Goal: Information Seeking & Learning: Learn about a topic

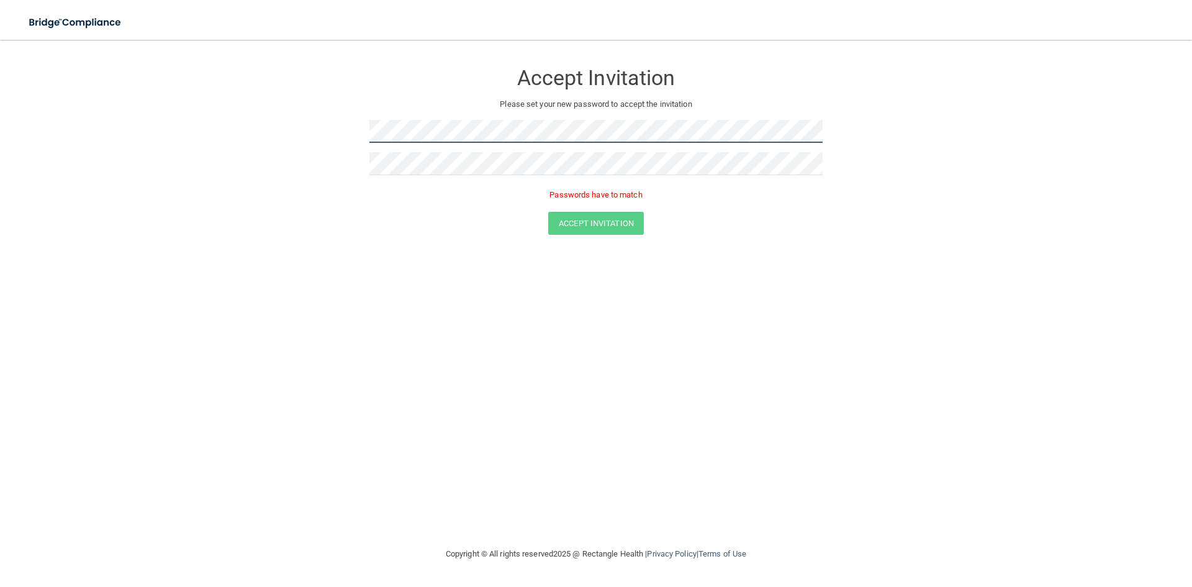
click at [323, 127] on form "Accept Invitation Please set your new password to accept the invitation Passwor…" at bounding box center [596, 150] width 1142 height 197
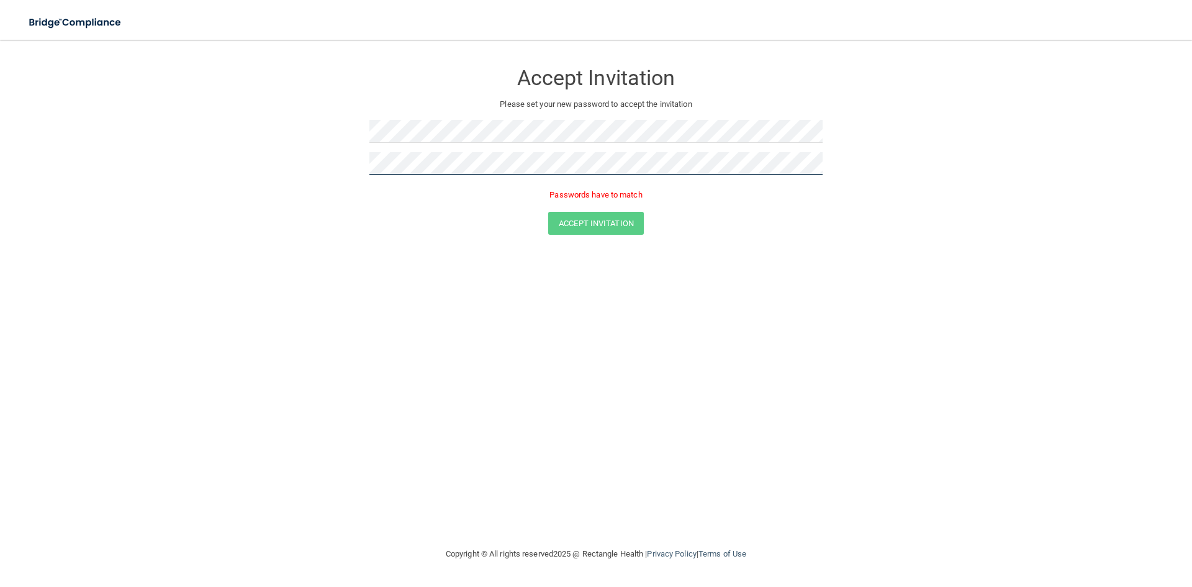
click at [307, 164] on form "Accept Invitation Please set your new password to accept the invitation Passwor…" at bounding box center [596, 150] width 1142 height 197
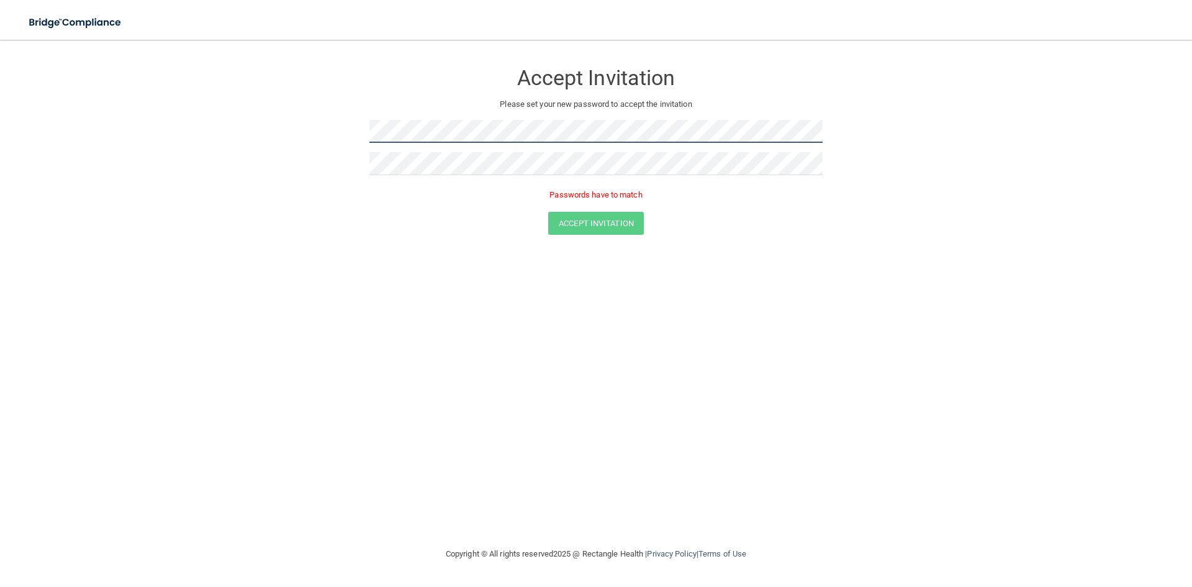
click at [357, 133] on form "Accept Invitation Please set your new password to accept the invitation Passwor…" at bounding box center [596, 150] width 1142 height 197
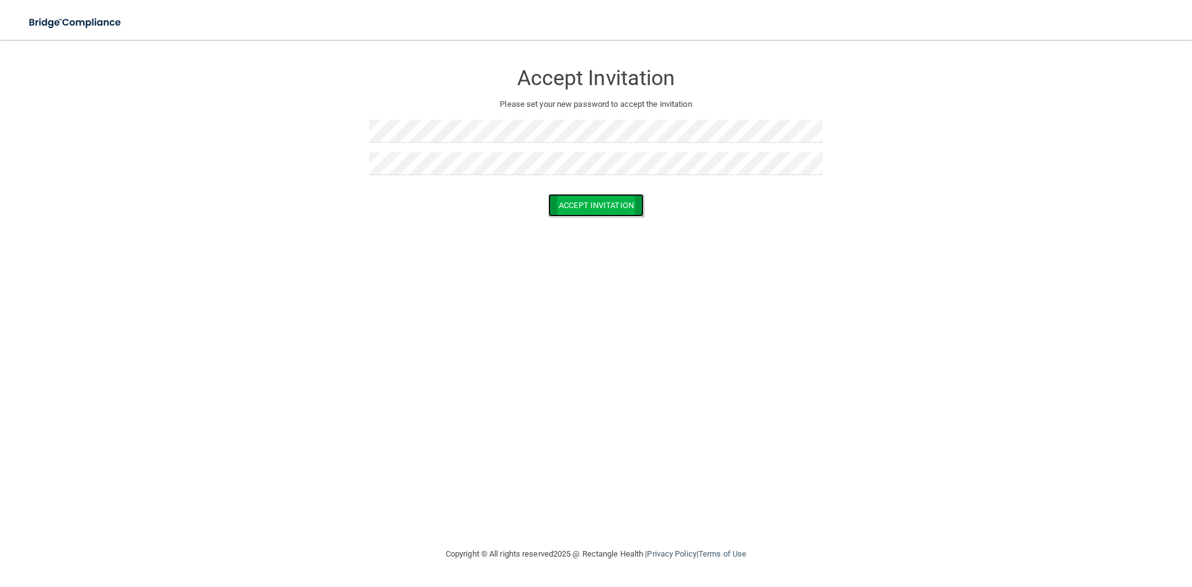
click at [621, 209] on button "Accept Invitation" at bounding box center [596, 205] width 96 height 23
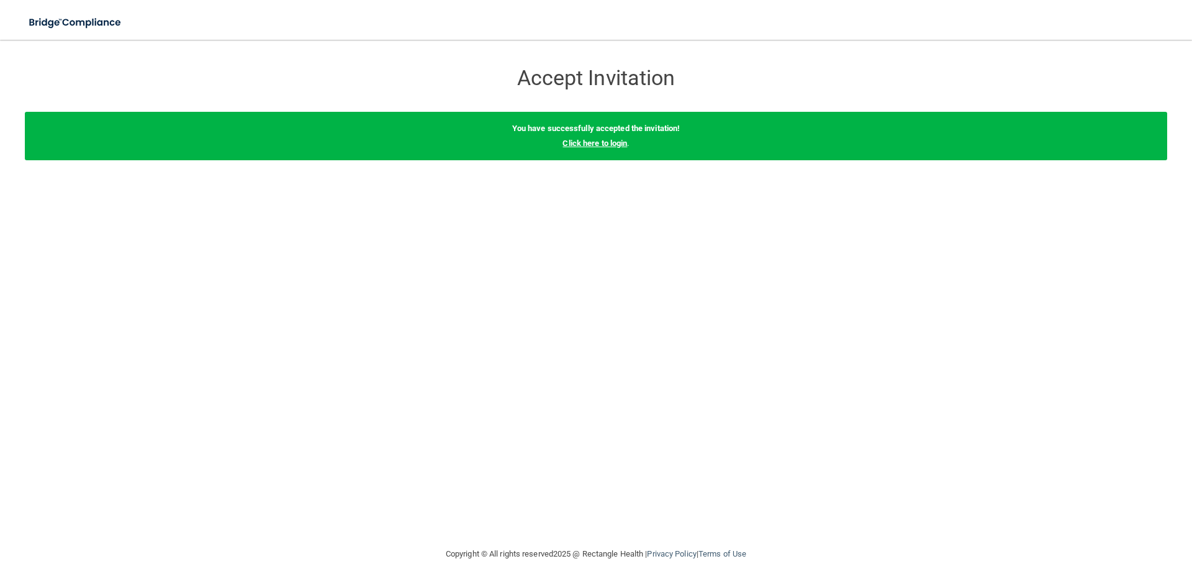
click at [603, 143] on link "Click here to login" at bounding box center [594, 142] width 65 height 9
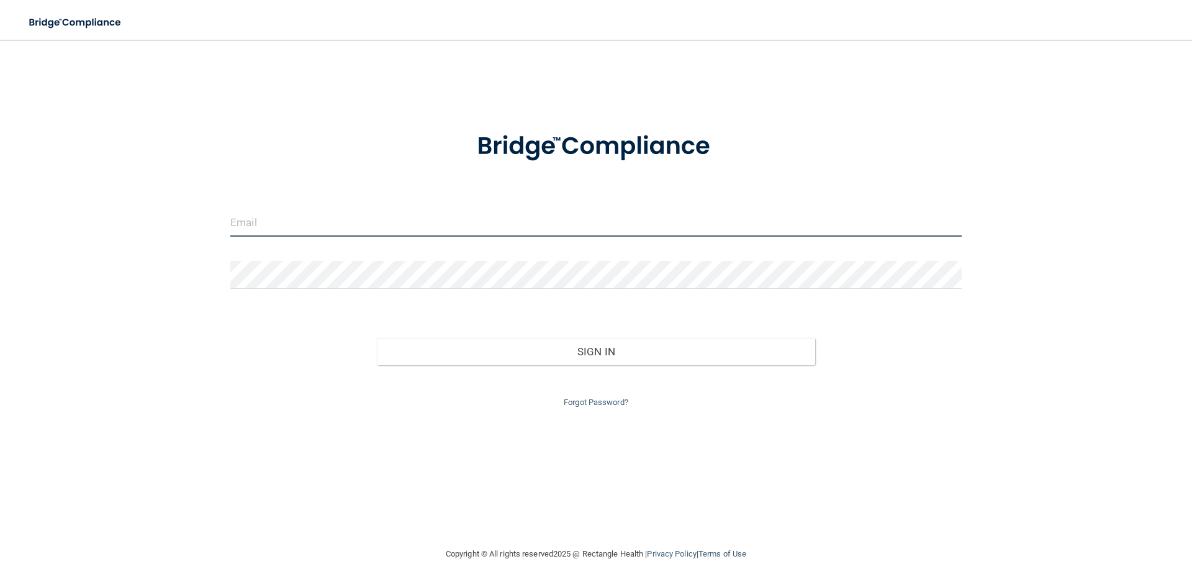
type input "audiology@entnms.com"
drag, startPoint x: 454, startPoint y: 230, endPoint x: 176, endPoint y: 230, distance: 278.7
click at [176, 230] on div "audiology@entnms.com Invalid email/password. You don't have permission to acces…" at bounding box center [596, 293] width 1142 height 482
type input "[EMAIL_ADDRESS][DOMAIN_NAME]"
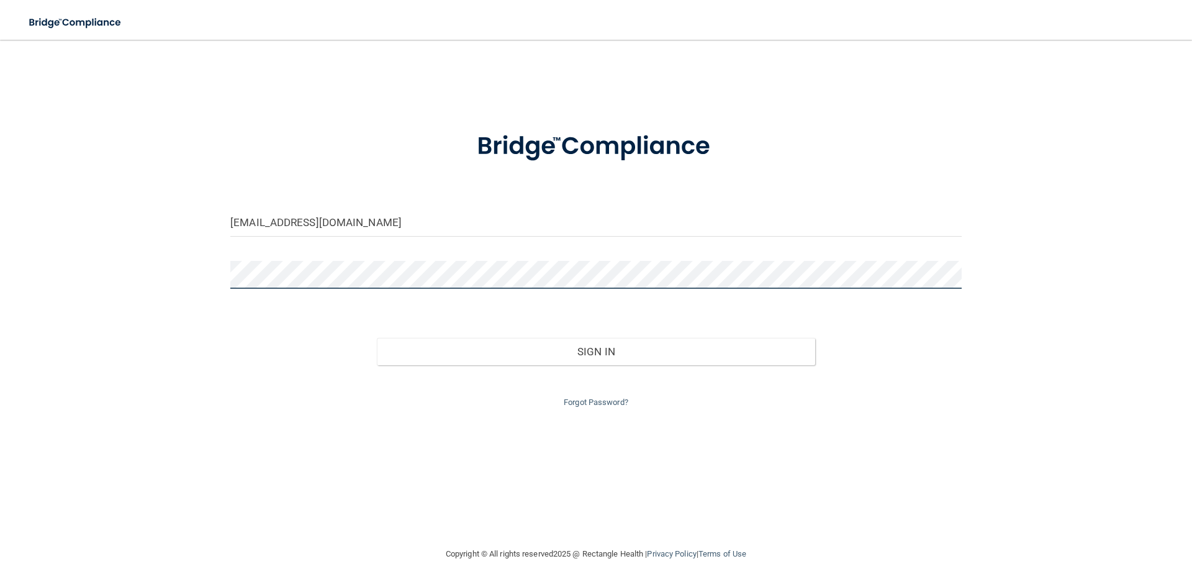
click at [145, 259] on div "klovern@entnms.com Invalid email/password. You don't have permission to access …" at bounding box center [596, 293] width 1142 height 482
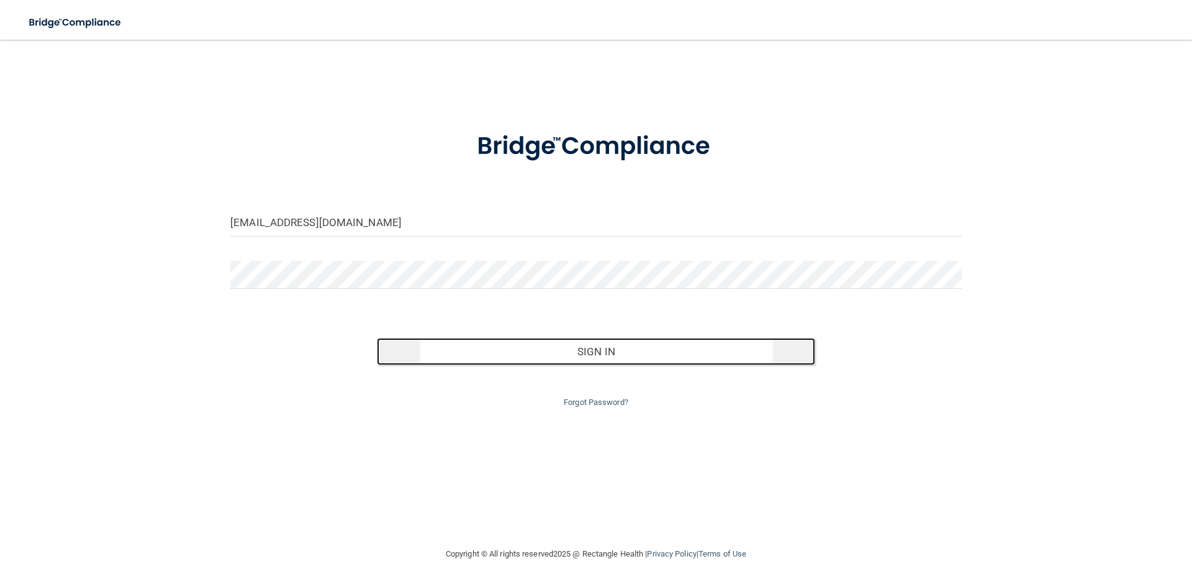
click at [559, 346] on button "Sign In" at bounding box center [596, 351] width 439 height 27
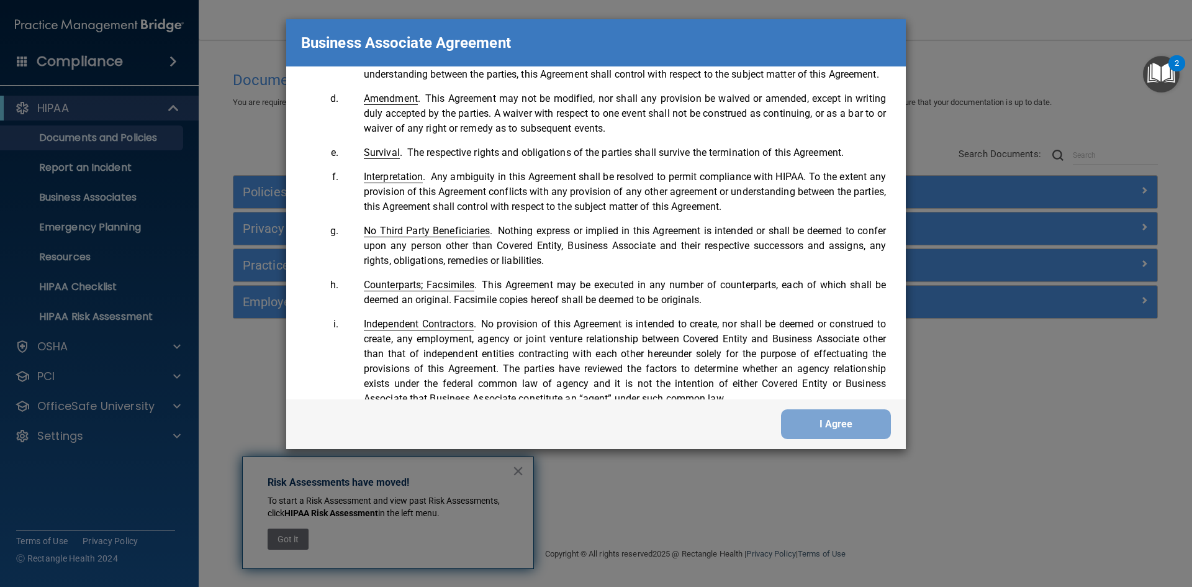
scroll to position [2531, 0]
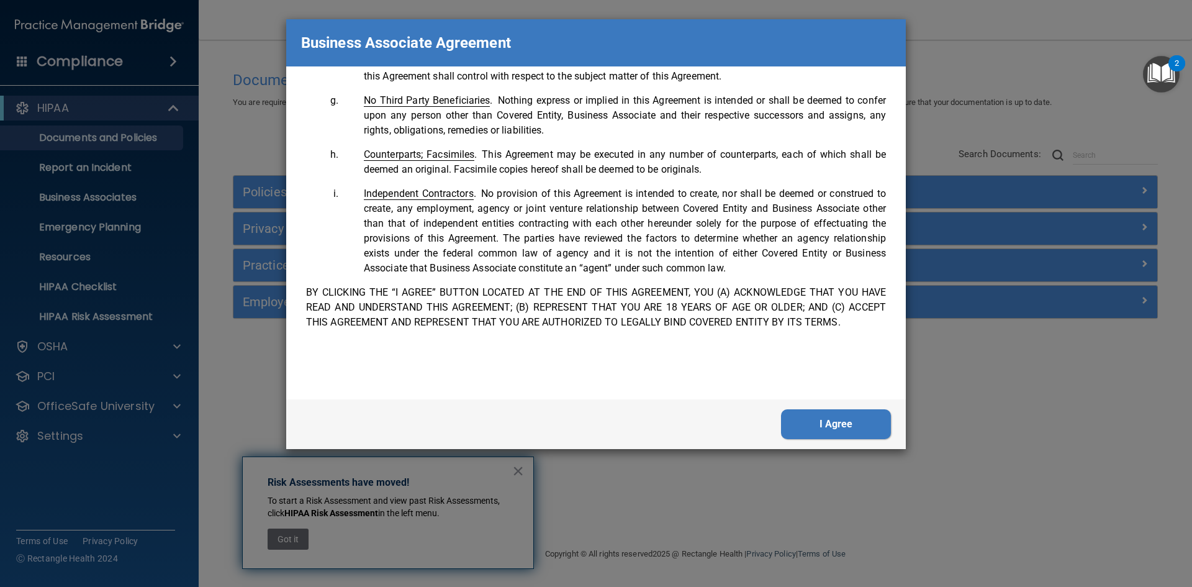
click at [856, 434] on button "I Agree" at bounding box center [836, 424] width 110 height 30
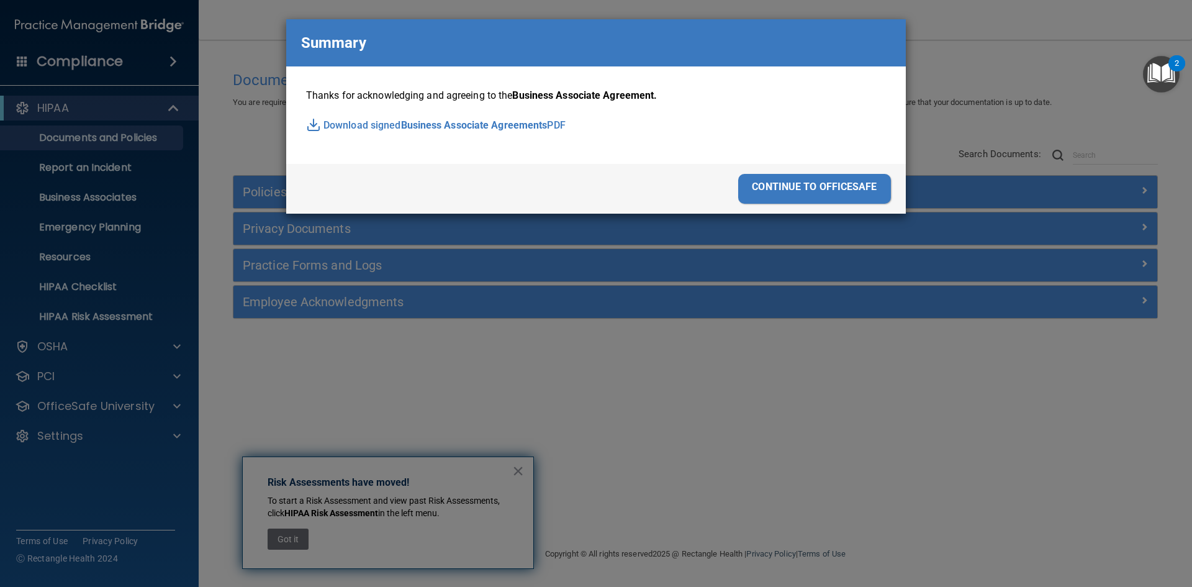
click at [837, 189] on div "continue to officesafe" at bounding box center [814, 189] width 153 height 30
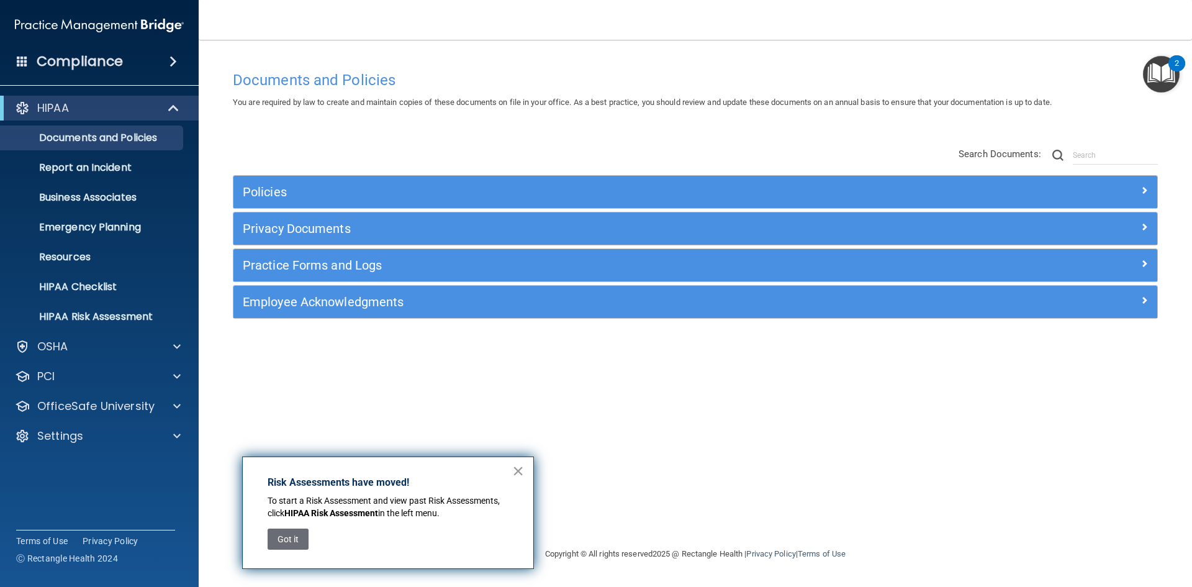
click at [517, 473] on button "×" at bounding box center [518, 471] width 12 height 20
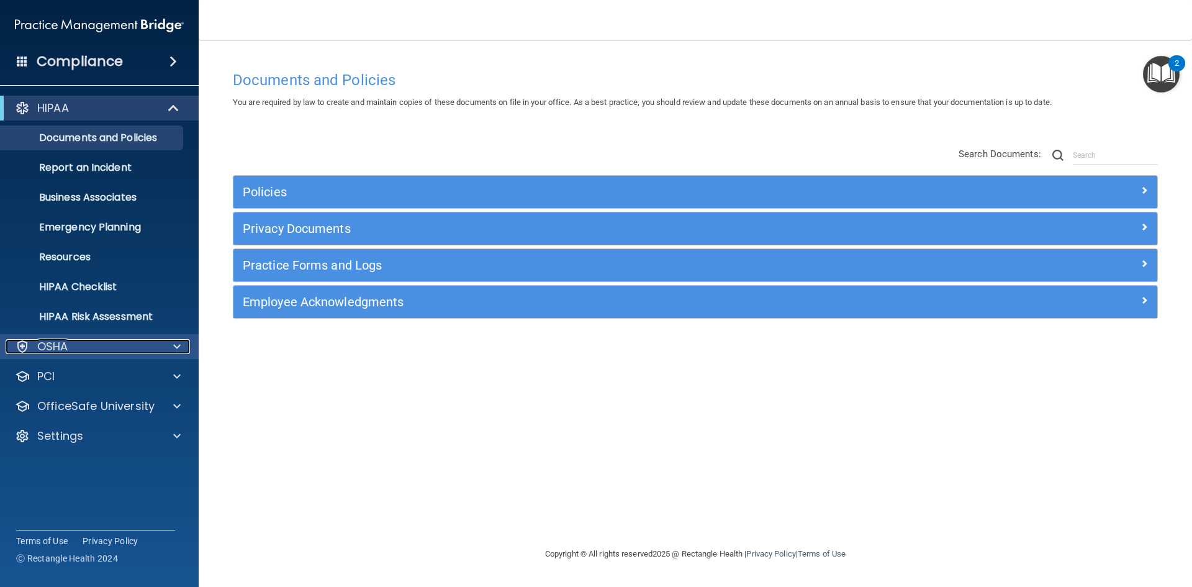
click at [50, 348] on p "OSHA" at bounding box center [52, 346] width 31 height 15
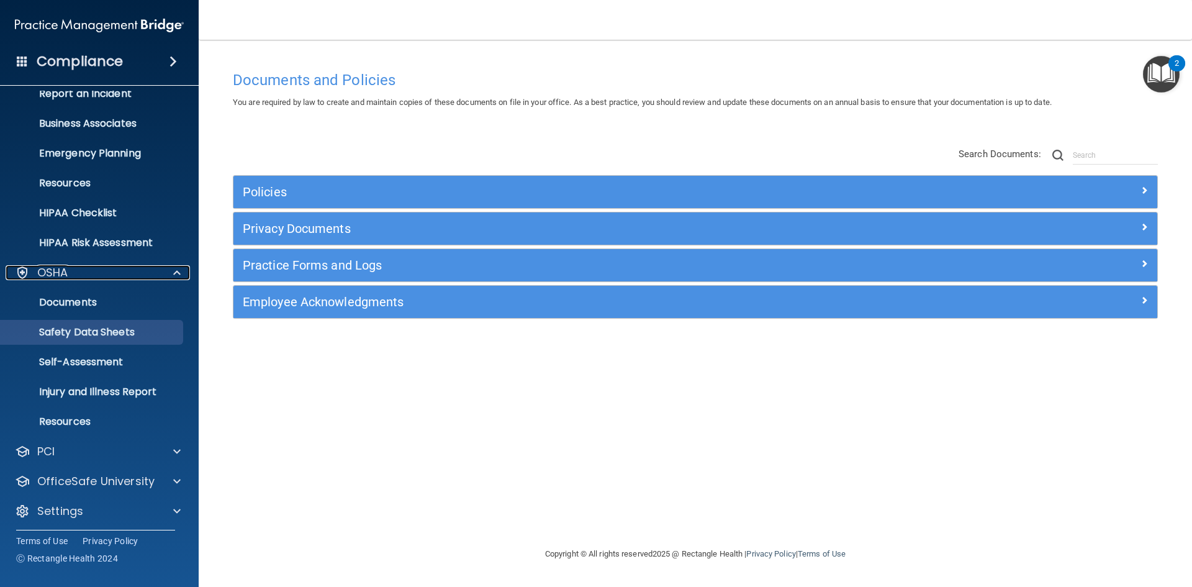
scroll to position [78, 0]
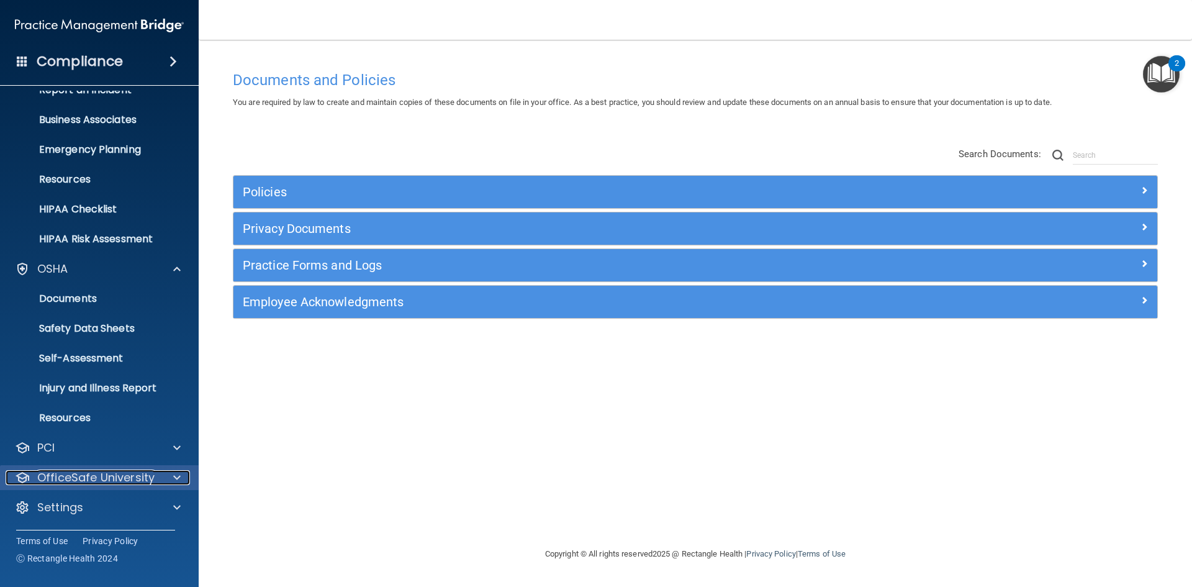
click at [150, 480] on p "OfficeSafe University" at bounding box center [95, 477] width 117 height 15
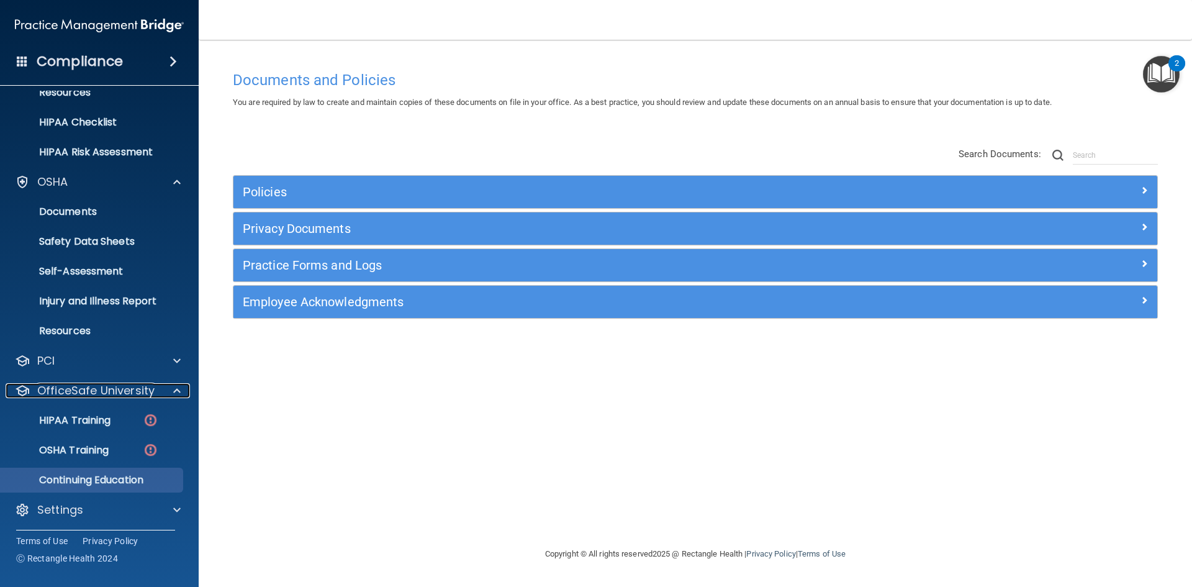
scroll to position [167, 0]
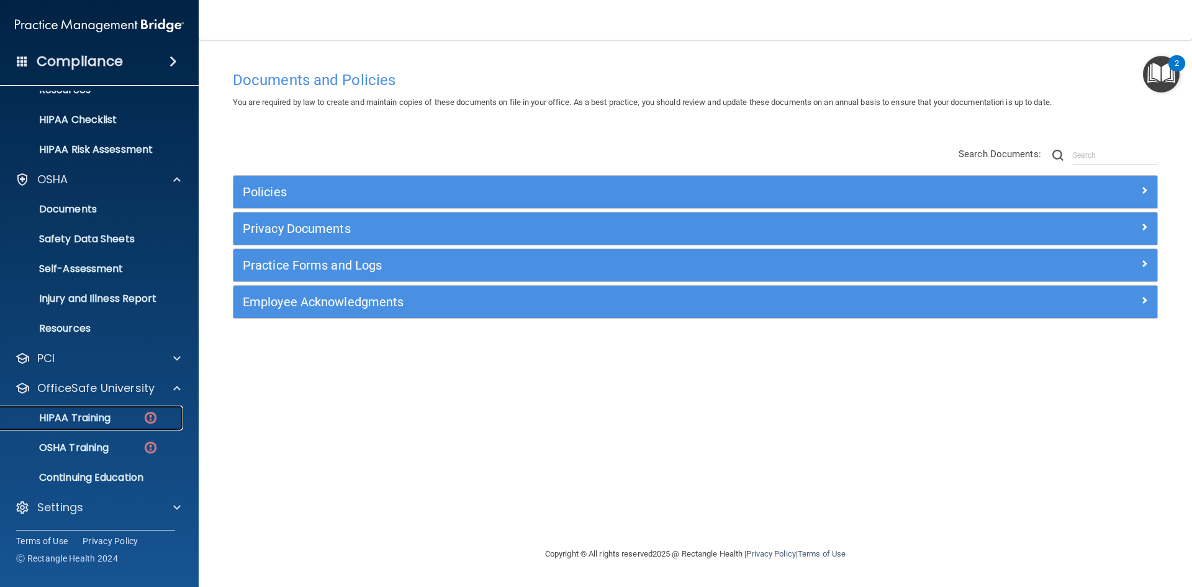
click at [92, 418] on p "HIPAA Training" at bounding box center [59, 418] width 102 height 12
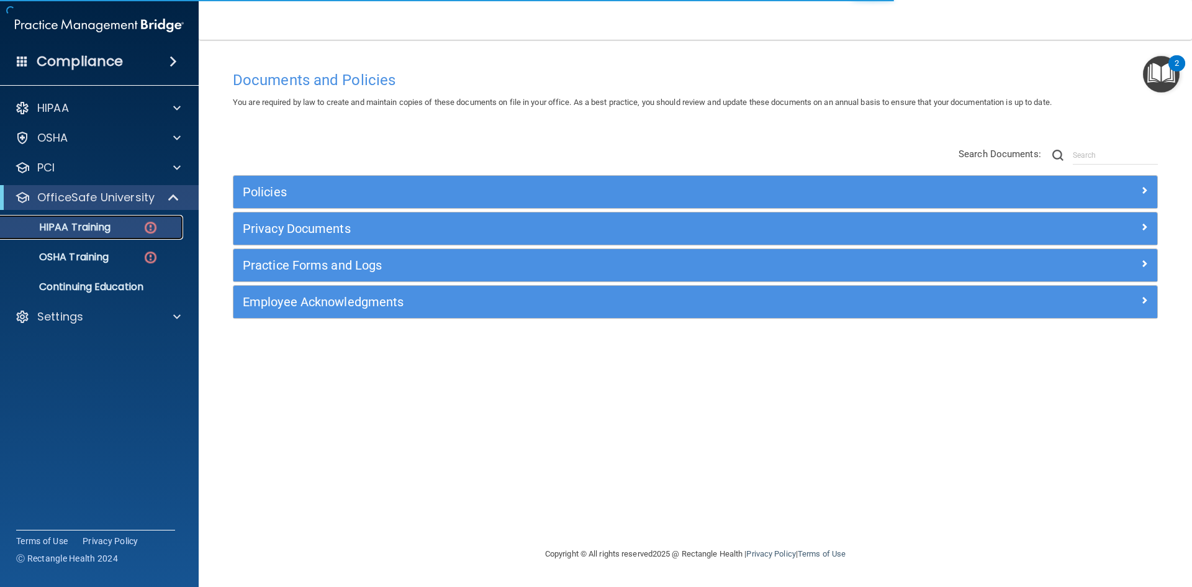
click at [150, 225] on img at bounding box center [151, 228] width 16 height 16
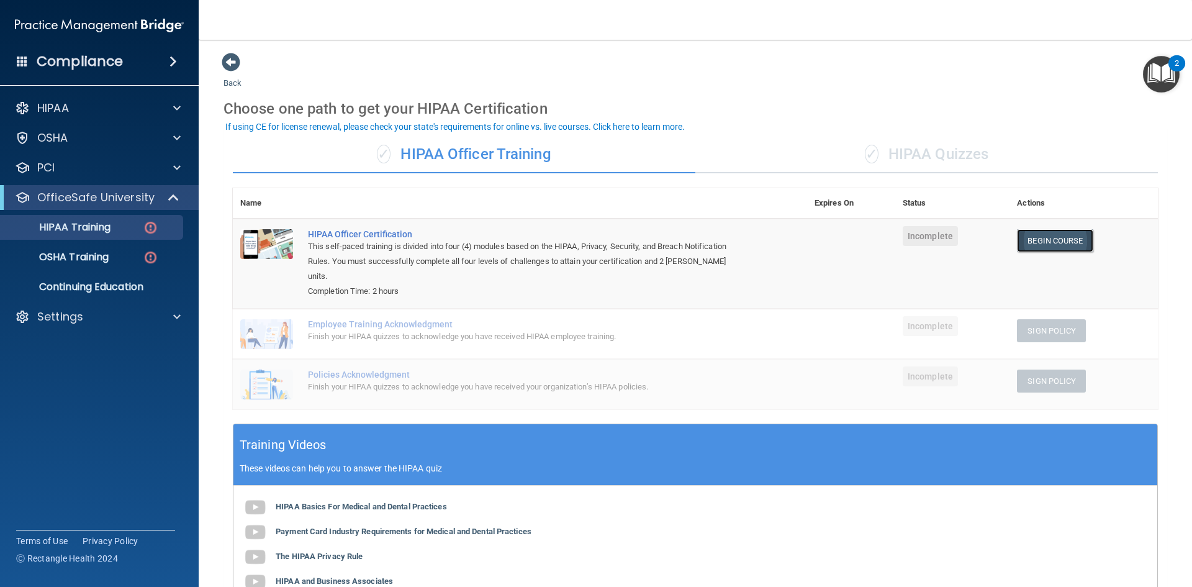
click at [1050, 235] on link "Begin Course" at bounding box center [1055, 240] width 76 height 23
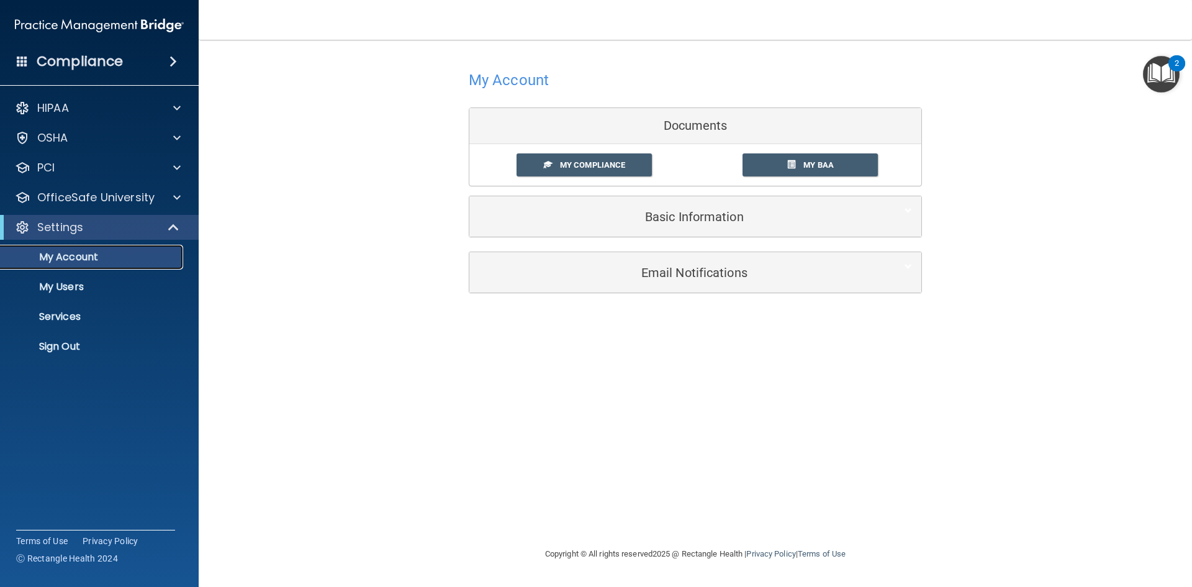
click at [110, 258] on p "My Account" at bounding box center [92, 257] width 169 height 12
click at [73, 261] on p "My Account" at bounding box center [92, 257] width 169 height 12
click at [579, 165] on span "My Compliance" at bounding box center [592, 164] width 65 height 9
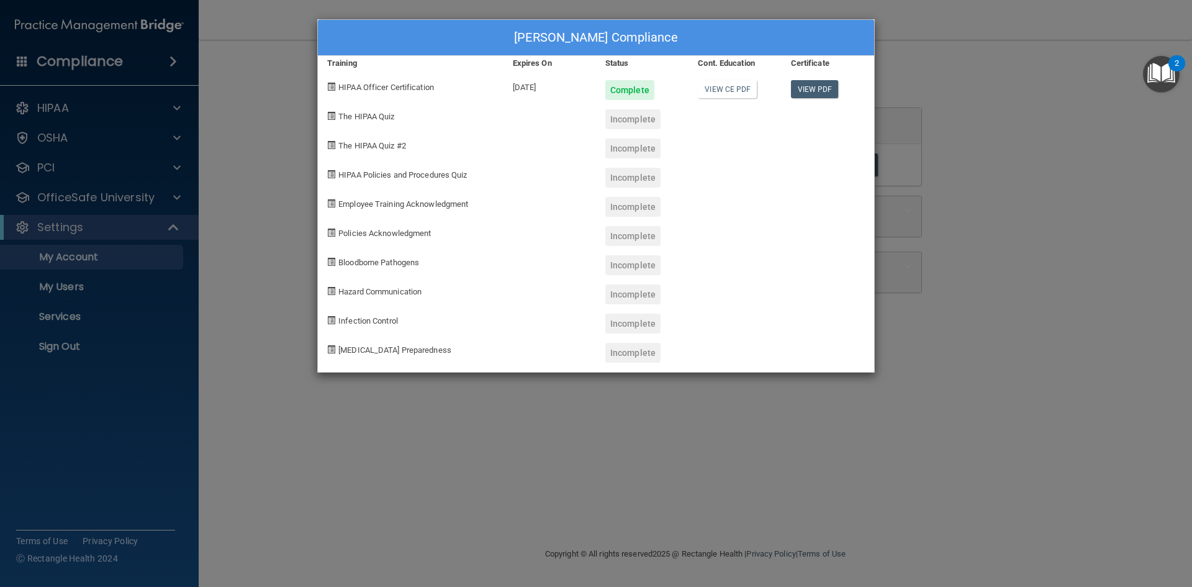
click at [1068, 182] on div "Krissy Lovern's Compliance Training Expires On Status Cont. Education Certifica…" at bounding box center [596, 293] width 1192 height 587
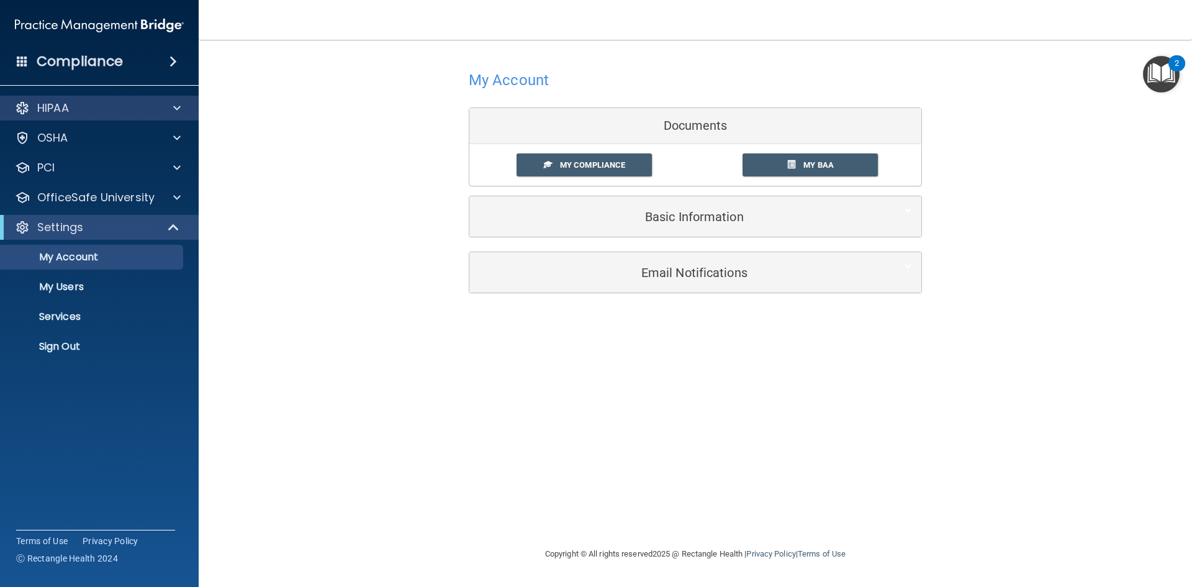
click at [191, 107] on div "HIPAA" at bounding box center [99, 108] width 199 height 25
click at [183, 108] on div at bounding box center [175, 108] width 31 height 15
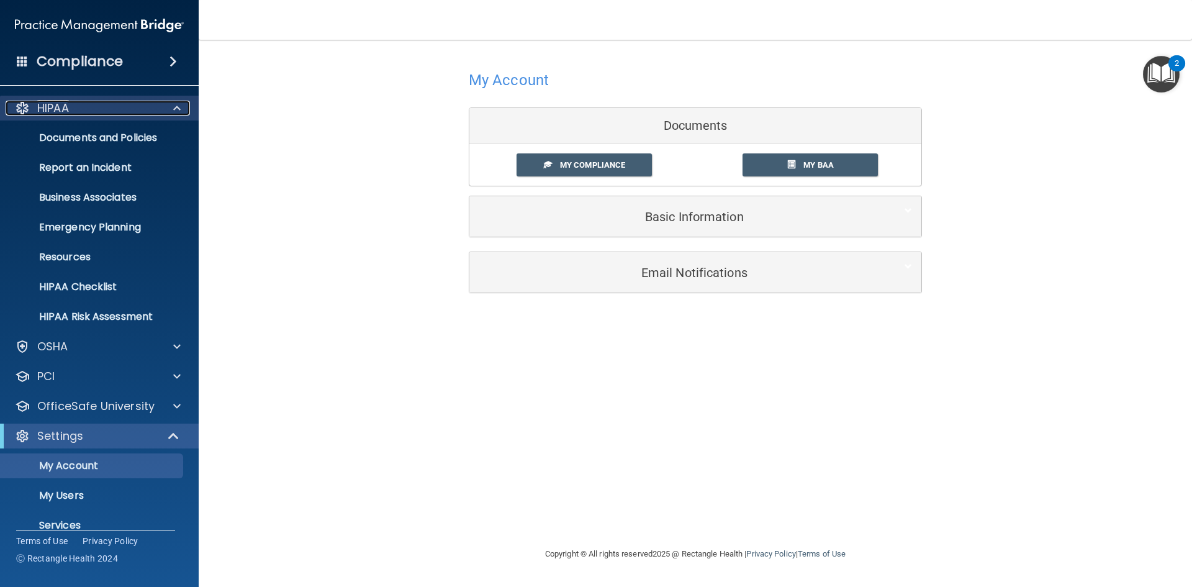
click at [176, 109] on span at bounding box center [176, 108] width 7 height 15
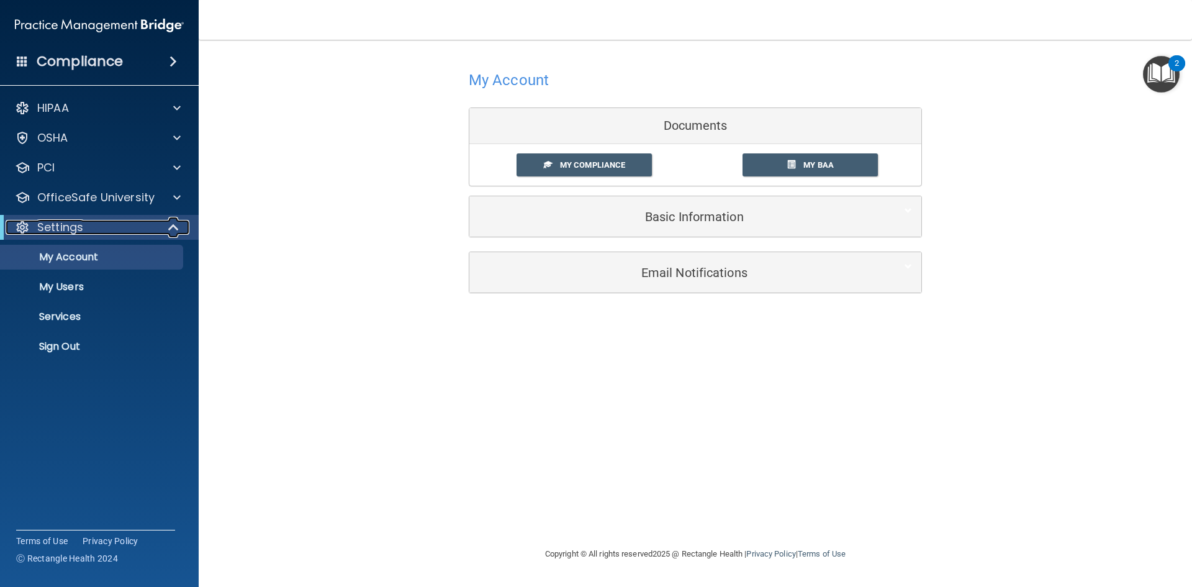
click at [174, 223] on span at bounding box center [174, 227] width 11 height 15
click at [173, 226] on span at bounding box center [176, 227] width 7 height 15
click at [174, 198] on span at bounding box center [176, 197] width 7 height 15
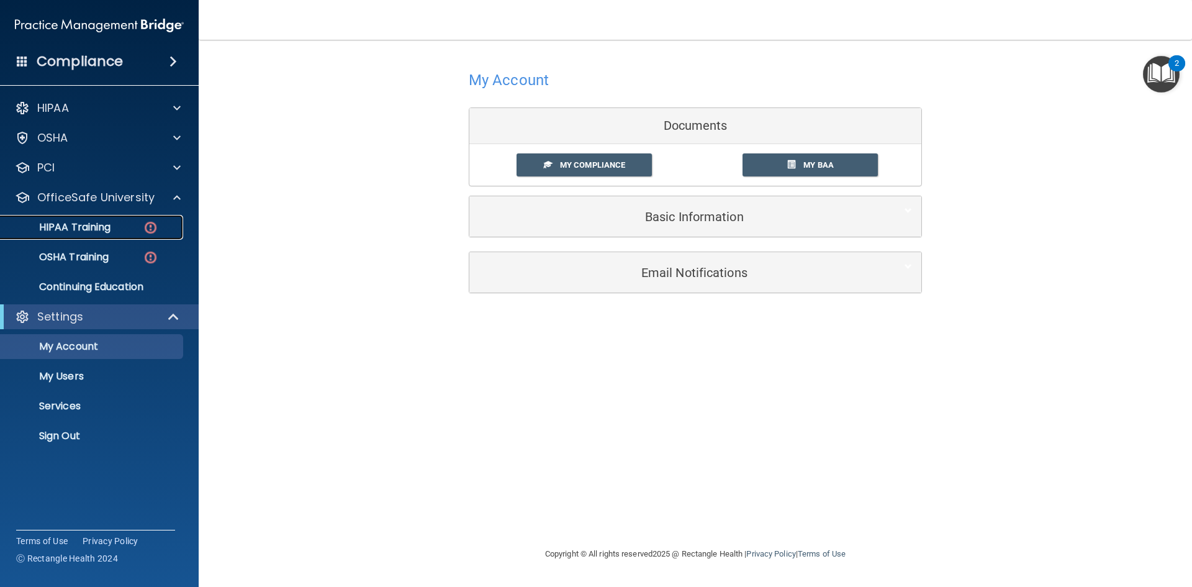
click at [92, 227] on p "HIPAA Training" at bounding box center [59, 227] width 102 height 12
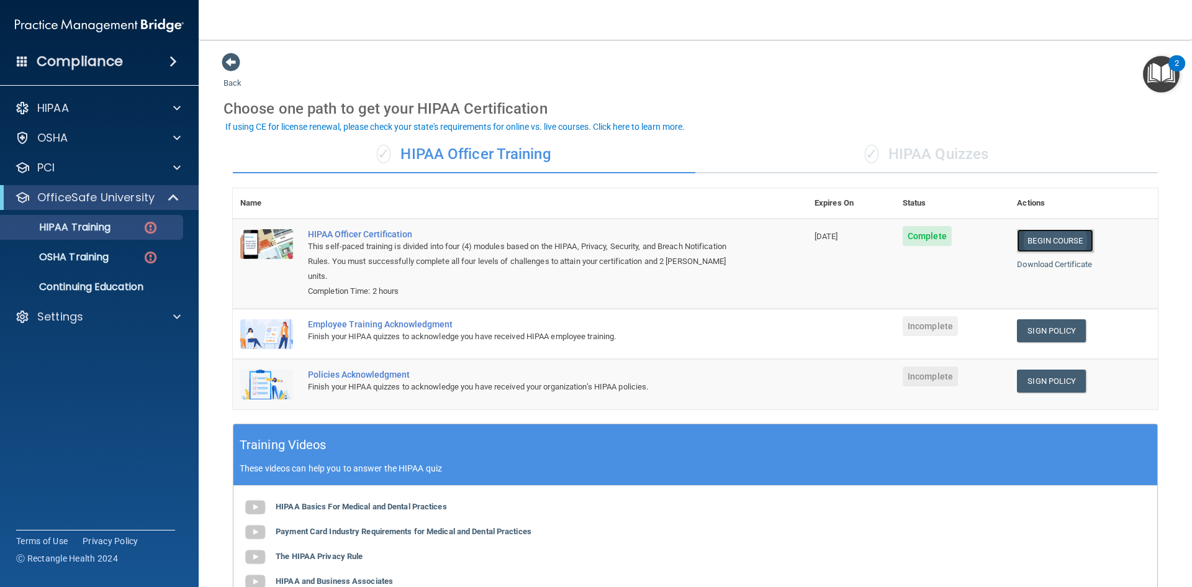
click at [1063, 238] on link "Begin Course" at bounding box center [1055, 240] width 76 height 23
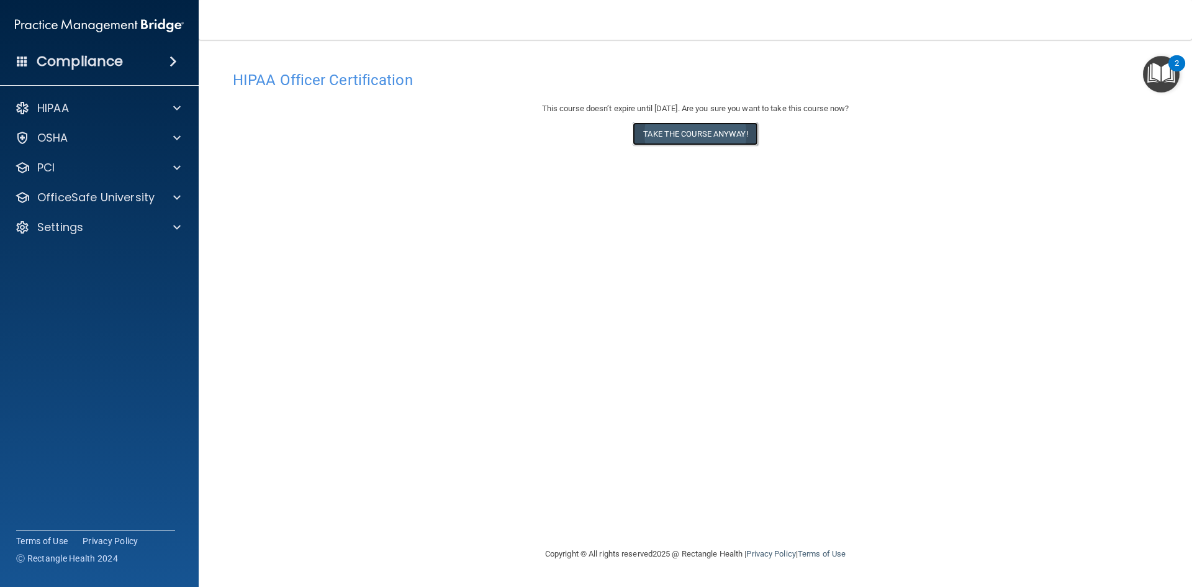
click at [715, 131] on button "Take the course anyway!" at bounding box center [695, 133] width 125 height 23
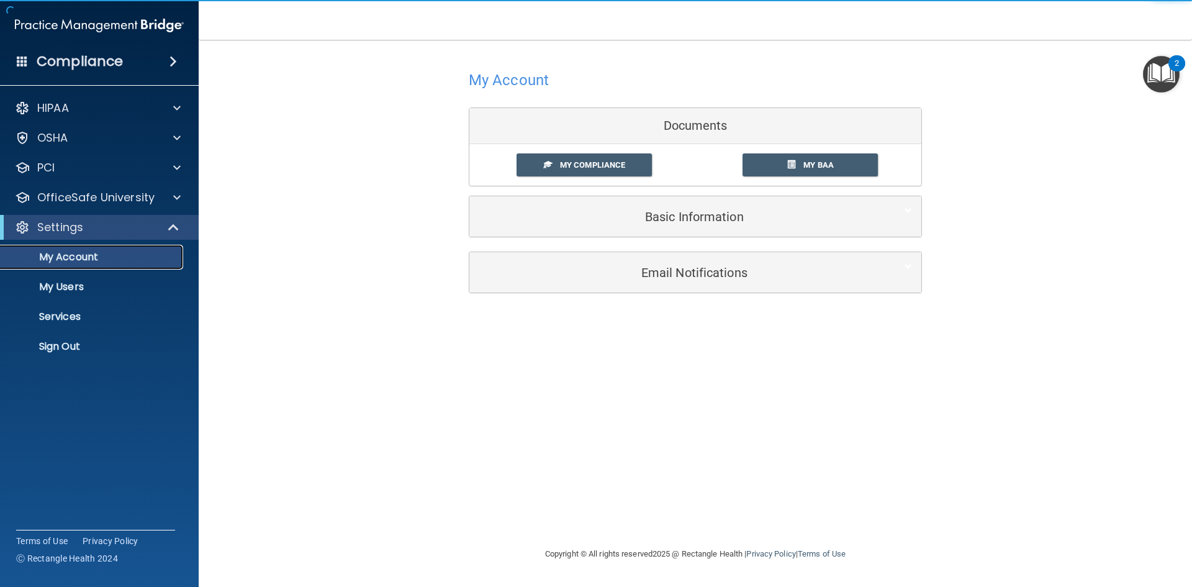
click at [63, 257] on p "My Account" at bounding box center [92, 257] width 169 height 12
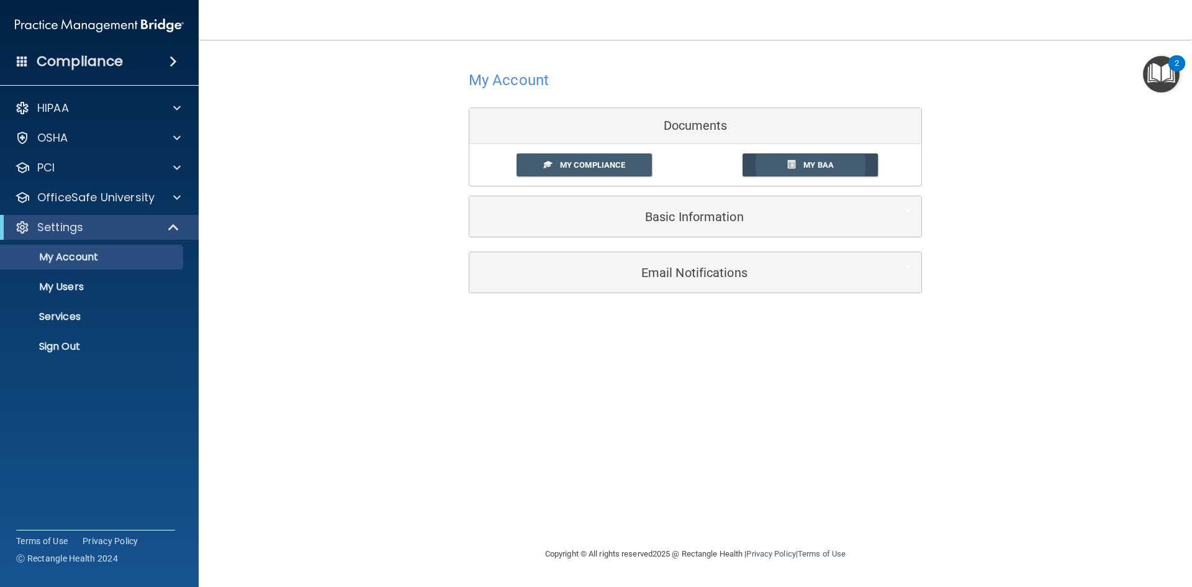
click at [817, 163] on span "My BAA" at bounding box center [818, 164] width 30 height 9
click at [606, 161] on span "My Compliance" at bounding box center [592, 164] width 65 height 9
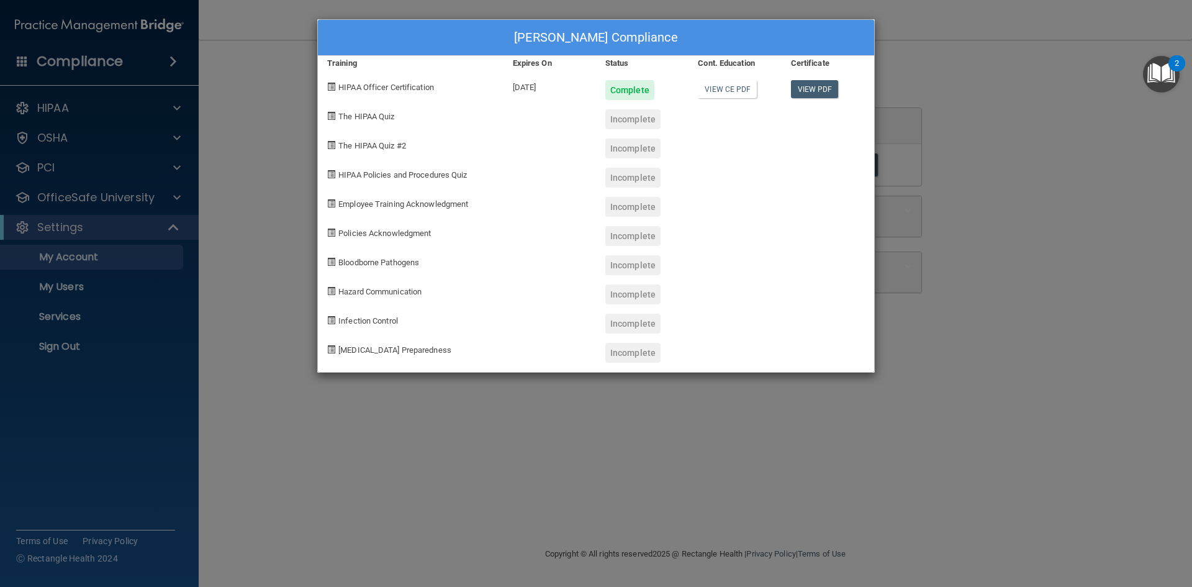
click at [1014, 111] on div "Krissy Lovern's Compliance Training Expires On Status Cont. Education Certifica…" at bounding box center [596, 293] width 1192 height 587
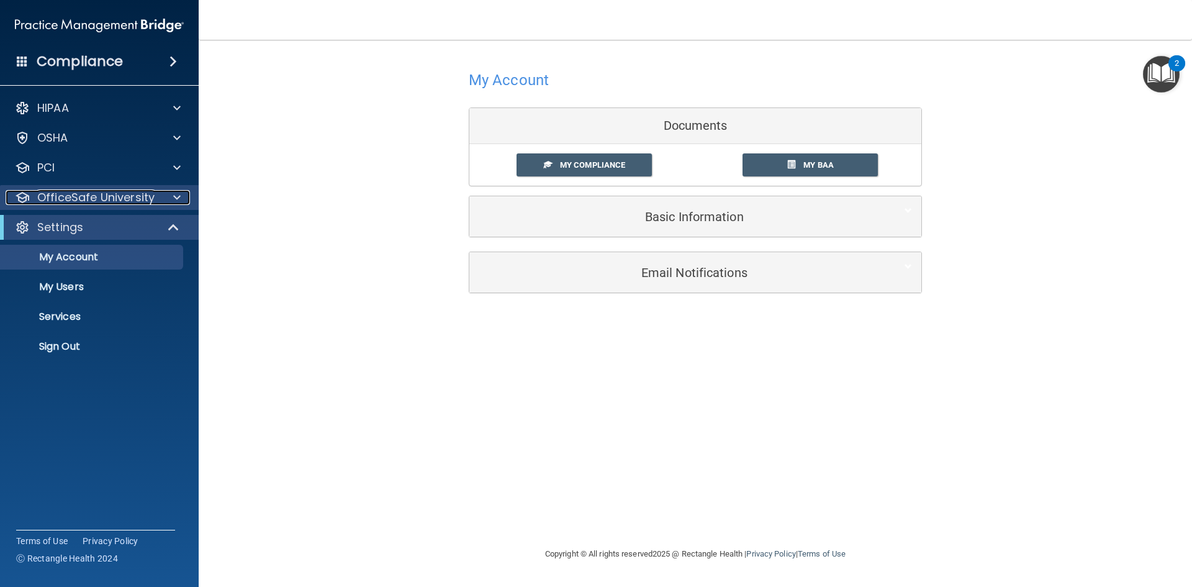
click at [173, 193] on span at bounding box center [176, 197] width 7 height 15
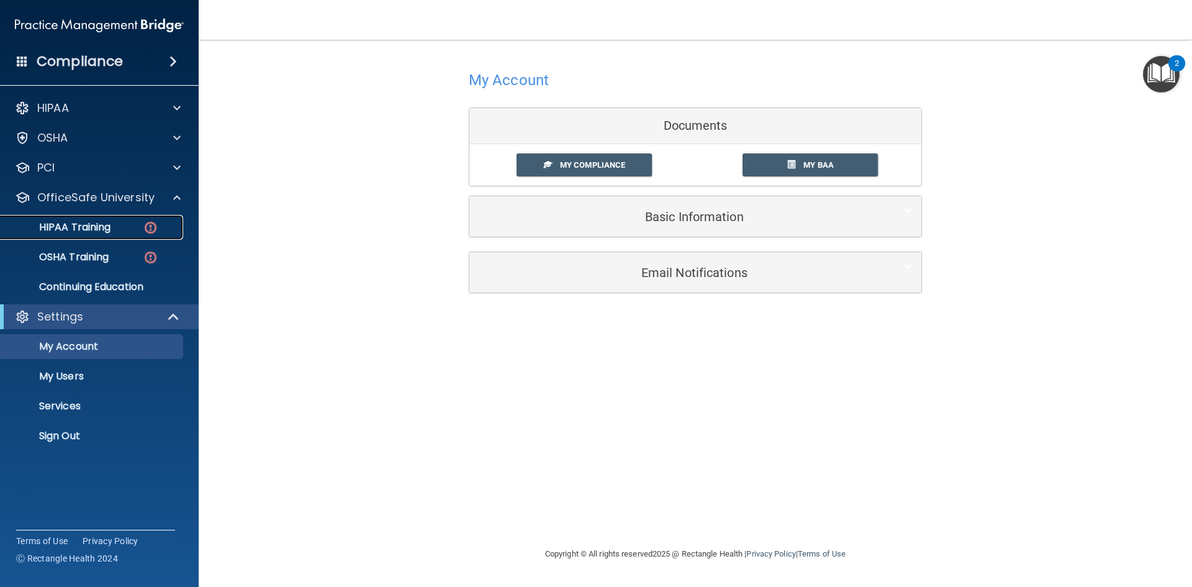
click at [122, 228] on div "HIPAA Training" at bounding box center [92, 227] width 169 height 12
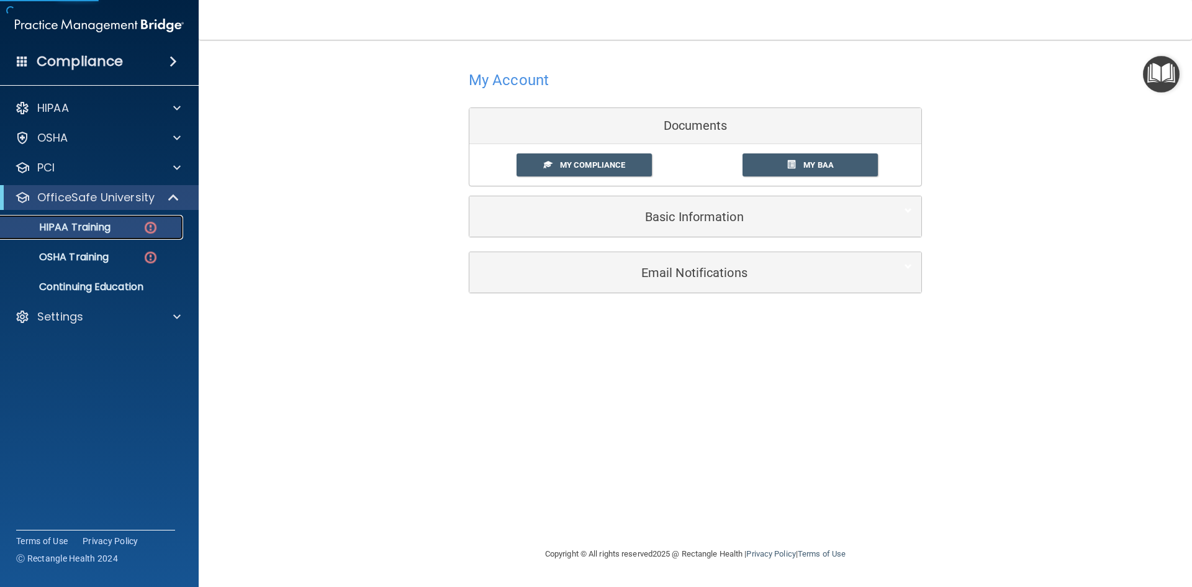
click at [143, 225] on img at bounding box center [151, 228] width 16 height 16
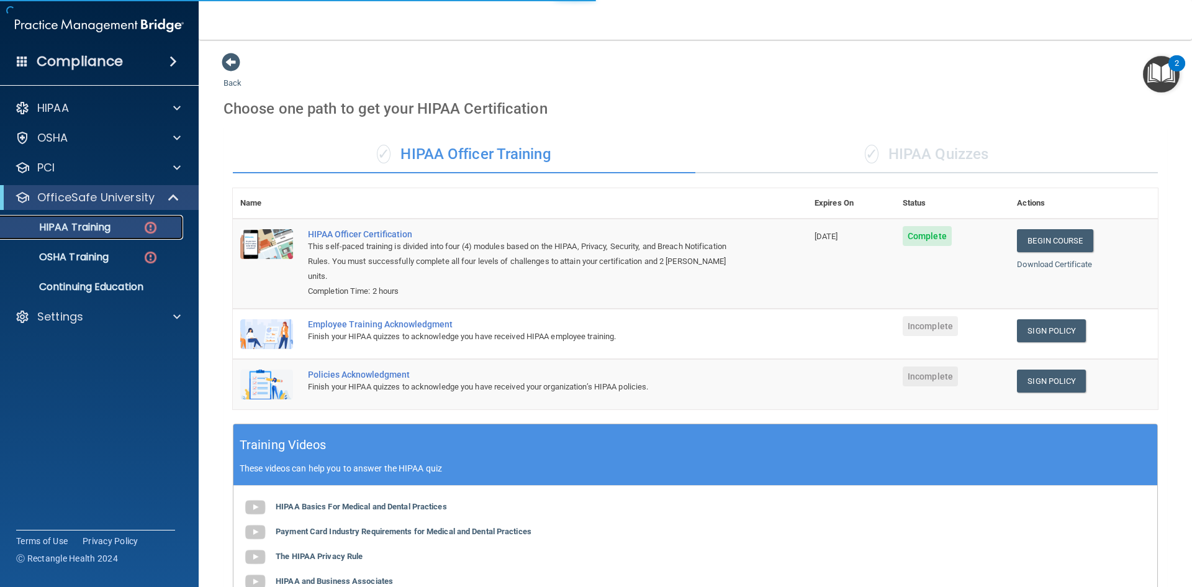
click at [143, 225] on img at bounding box center [151, 228] width 16 height 16
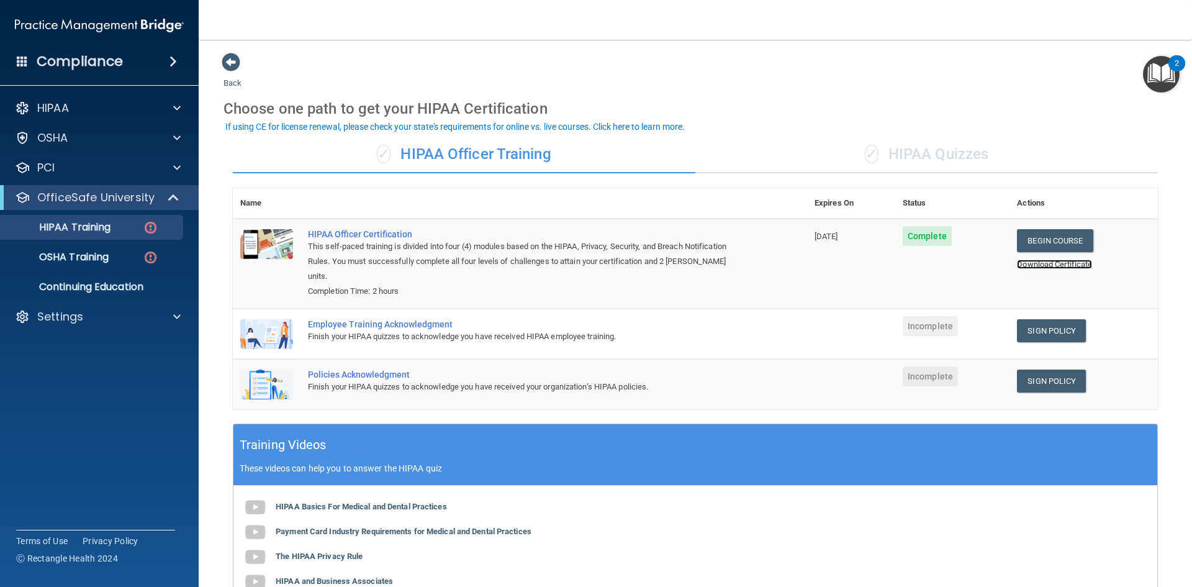
click at [1067, 262] on link "Download Certificate" at bounding box center [1054, 263] width 75 height 9
click at [261, 319] on img at bounding box center [266, 334] width 53 height 30
click at [338, 319] on div "Employee Training Acknowledgment" at bounding box center [526, 324] width 437 height 10
click at [218, 322] on main "Back Choose one path to get your HIPAA Certification ✓ HIPAA Officer Training ✓…" at bounding box center [695, 313] width 993 height 547
click at [297, 328] on td at bounding box center [267, 333] width 68 height 50
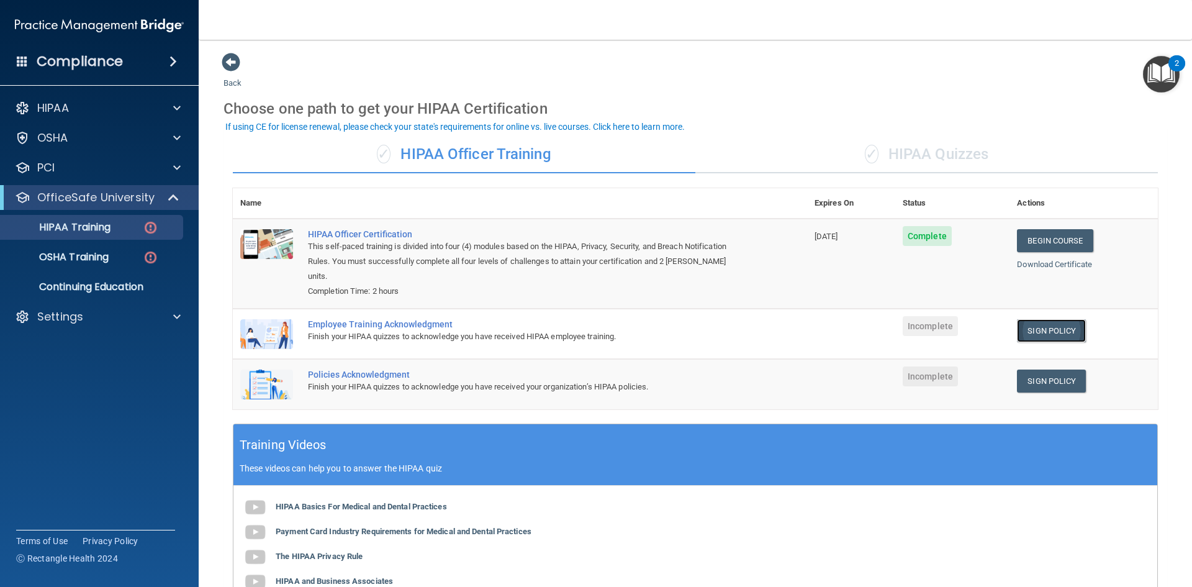
click at [1048, 319] on link "Sign Policy" at bounding box center [1051, 330] width 69 height 23
click at [1058, 319] on link "Sign Policy" at bounding box center [1051, 330] width 69 height 23
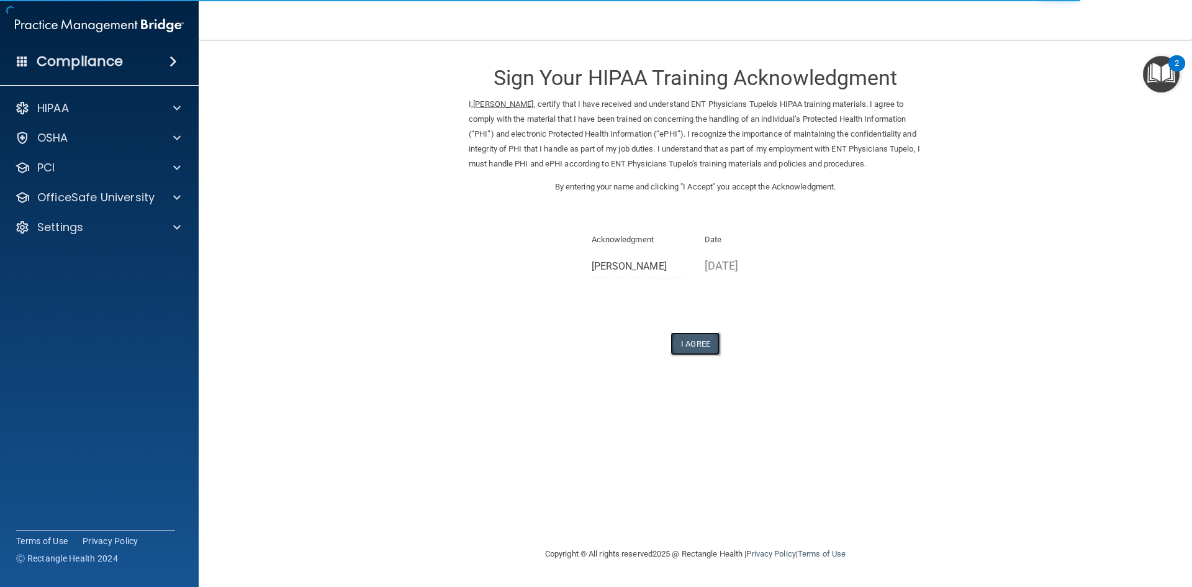
click at [688, 350] on button "I Agree" at bounding box center [695, 343] width 50 height 23
click at [696, 332] on button "I Agree" at bounding box center [695, 343] width 50 height 23
click at [690, 348] on button "I Agree" at bounding box center [695, 343] width 50 height 23
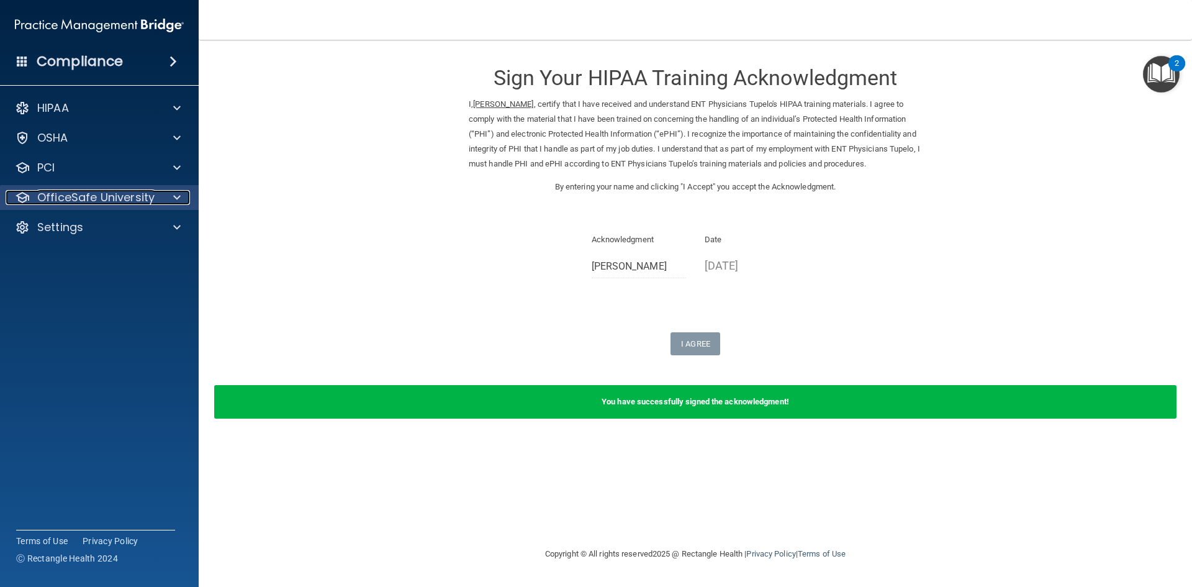
click at [164, 193] on div at bounding box center [175, 197] width 31 height 15
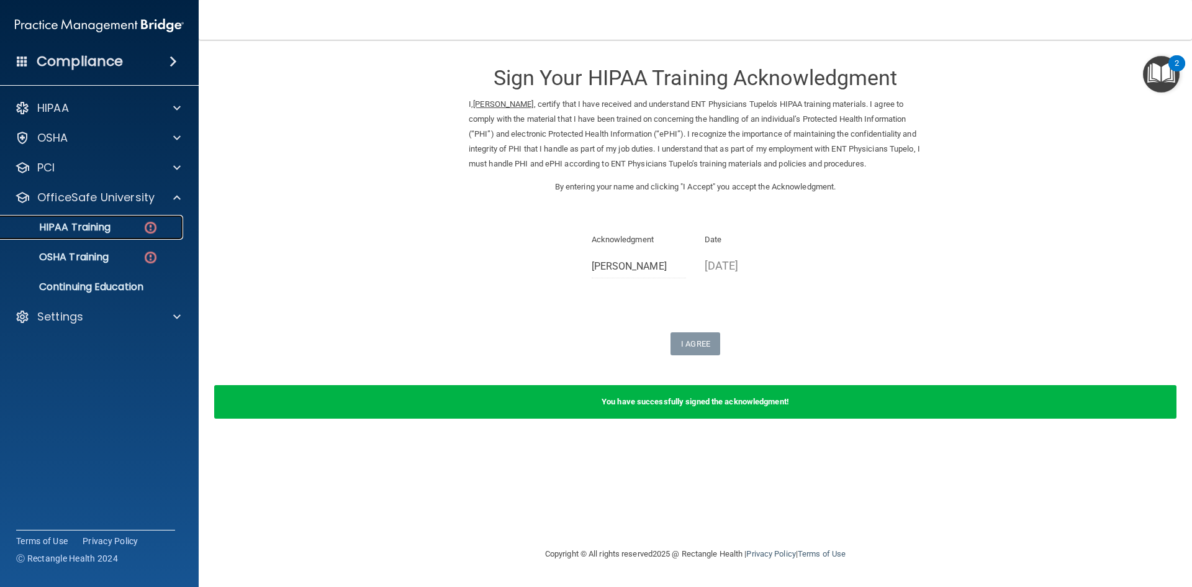
click at [88, 227] on p "HIPAA Training" at bounding box center [59, 227] width 102 height 12
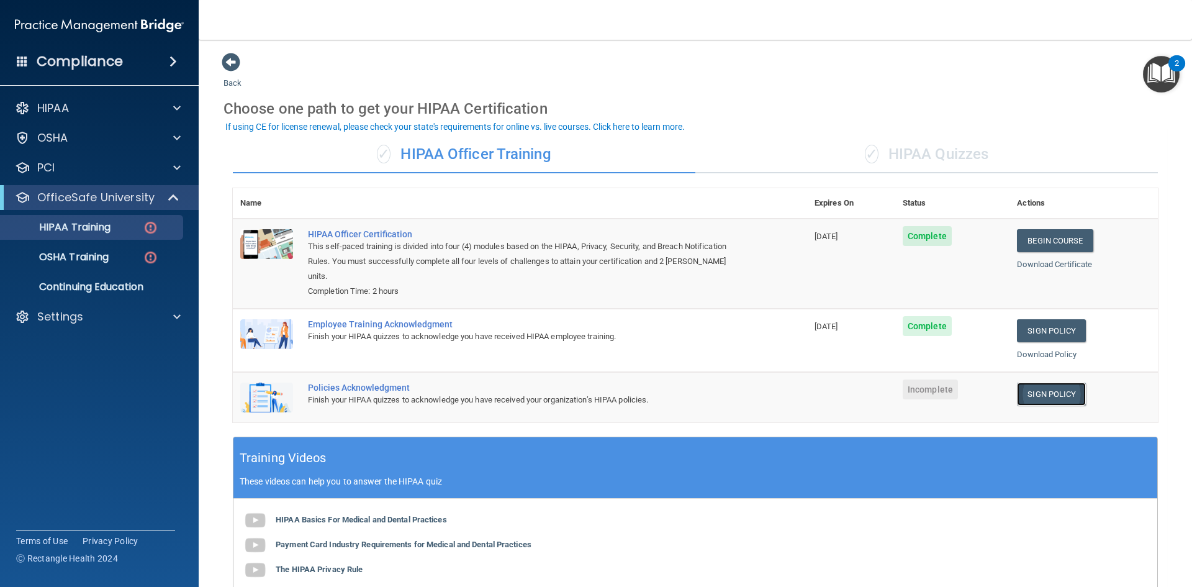
click at [1043, 382] on link "Sign Policy" at bounding box center [1051, 393] width 69 height 23
click at [89, 261] on p "OSHA Training" at bounding box center [58, 257] width 101 height 12
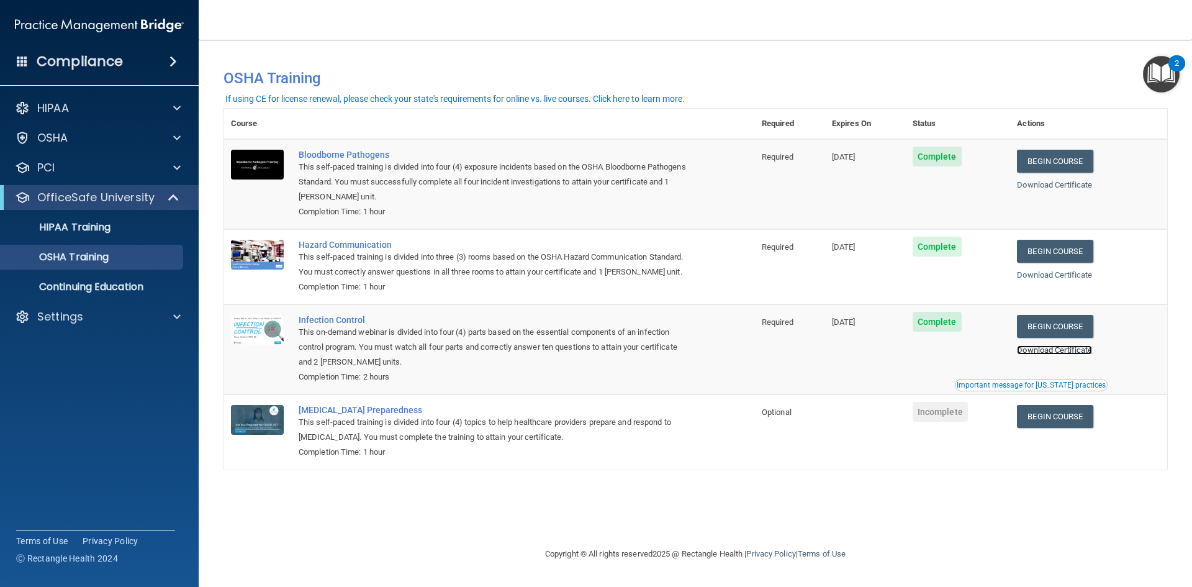
click at [1081, 349] on link "Download Certificate" at bounding box center [1054, 349] width 75 height 9
click at [1044, 415] on link "Begin Course" at bounding box center [1055, 416] width 76 height 23
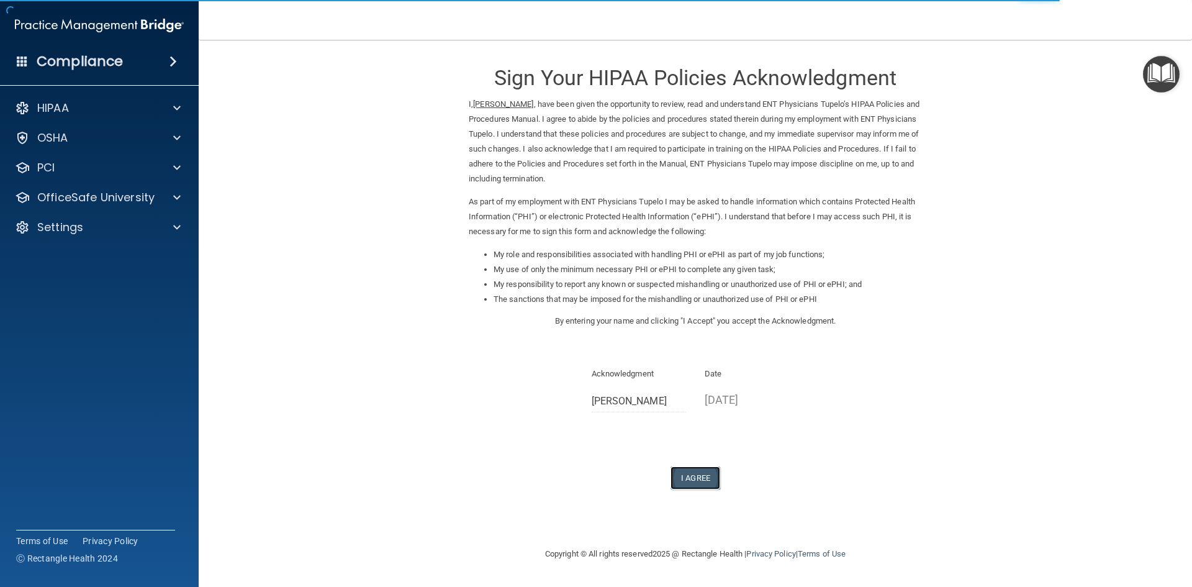
click at [701, 472] on button "I Agree" at bounding box center [695, 477] width 50 height 23
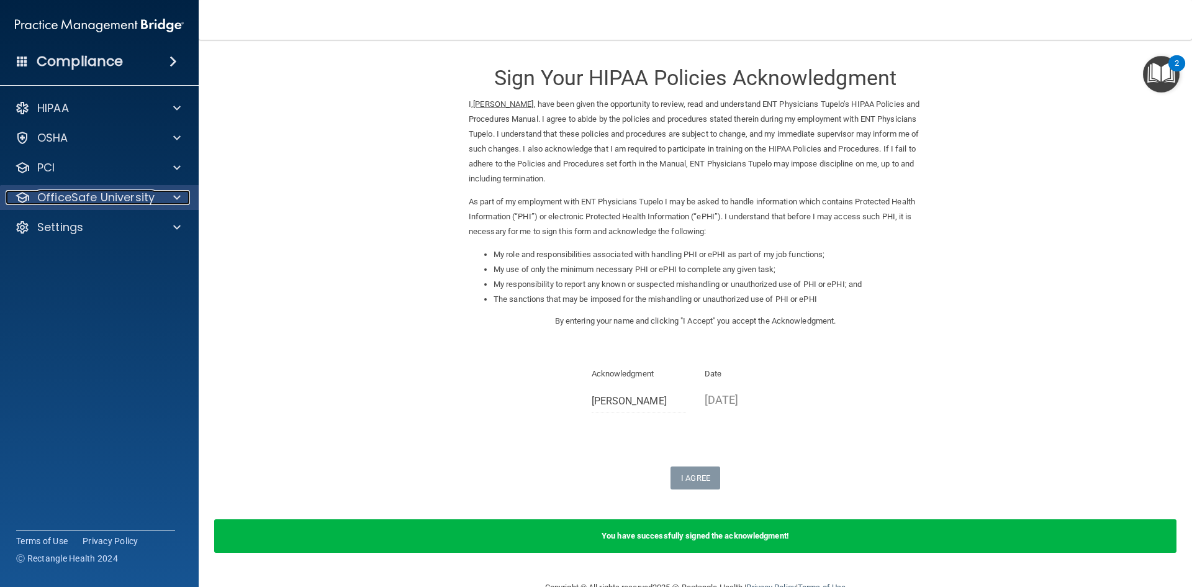
click at [133, 194] on p "OfficeSafe University" at bounding box center [95, 197] width 117 height 15
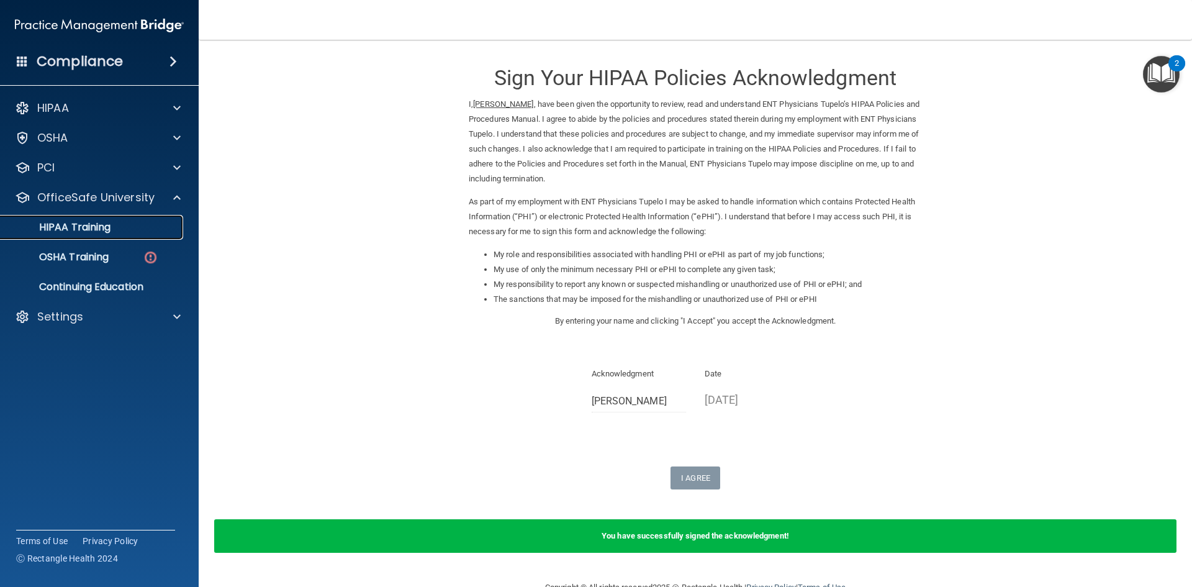
click at [110, 227] on p "HIPAA Training" at bounding box center [59, 227] width 102 height 12
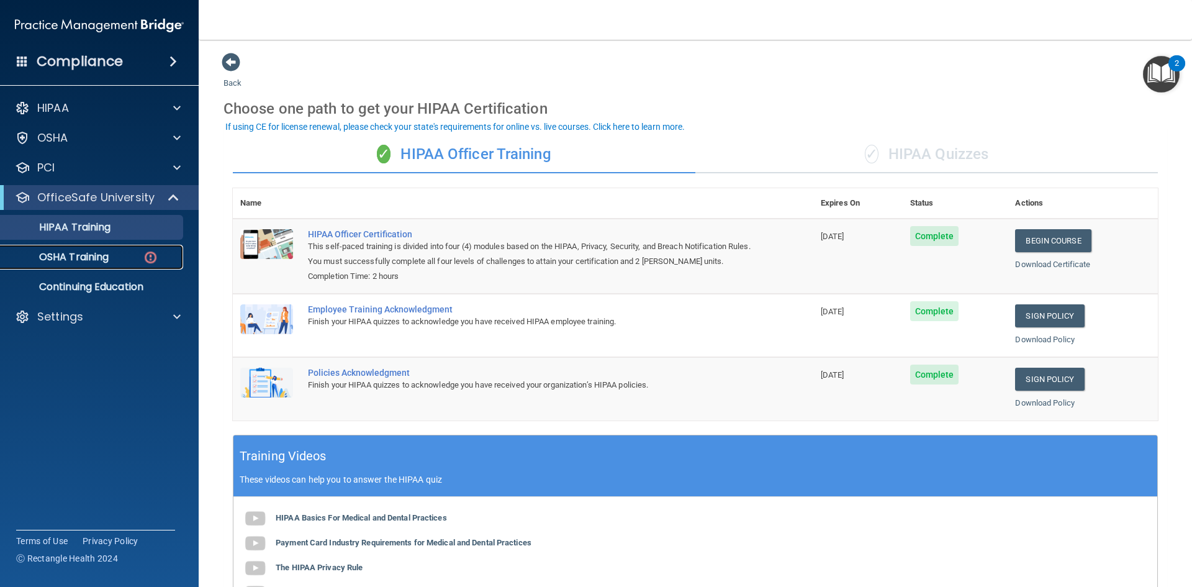
click at [96, 251] on p "OSHA Training" at bounding box center [58, 257] width 101 height 12
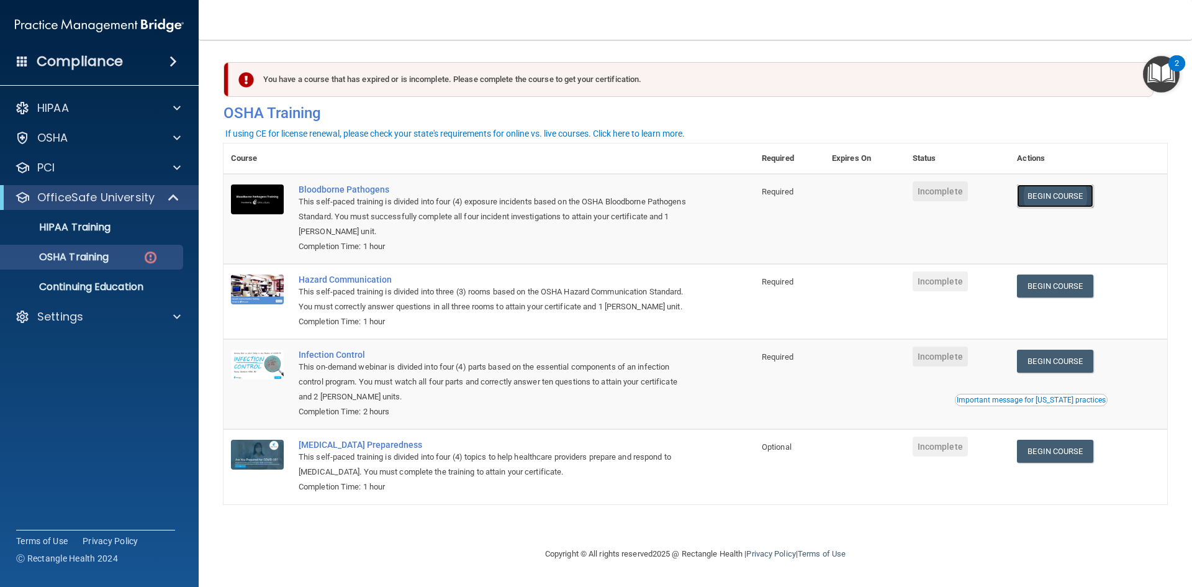
click at [1088, 195] on link "Begin Course" at bounding box center [1055, 195] width 76 height 23
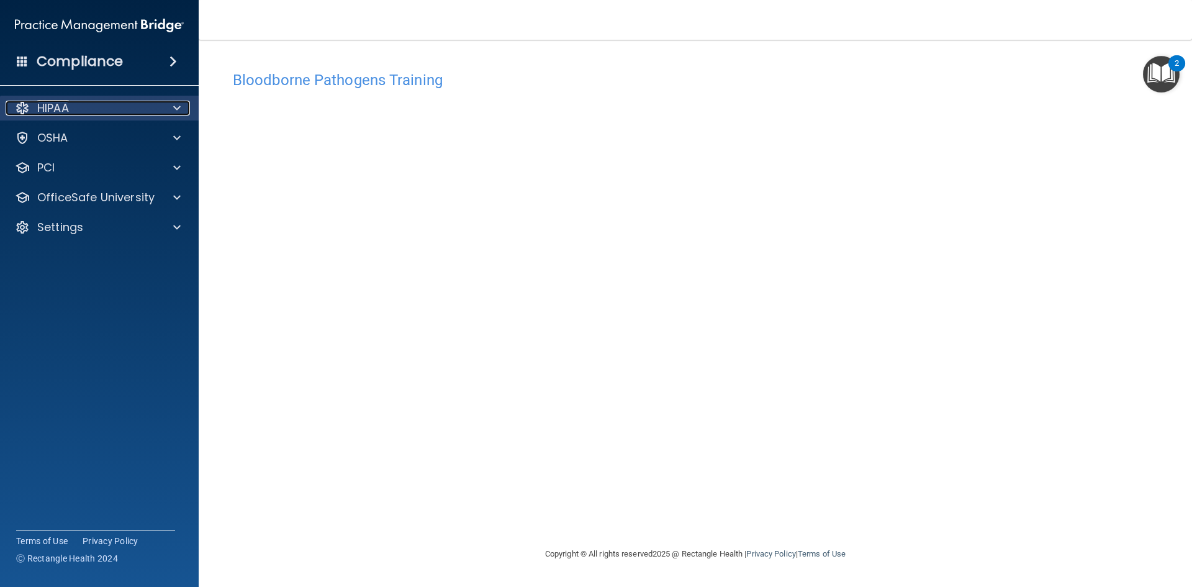
click at [162, 106] on div at bounding box center [175, 108] width 31 height 15
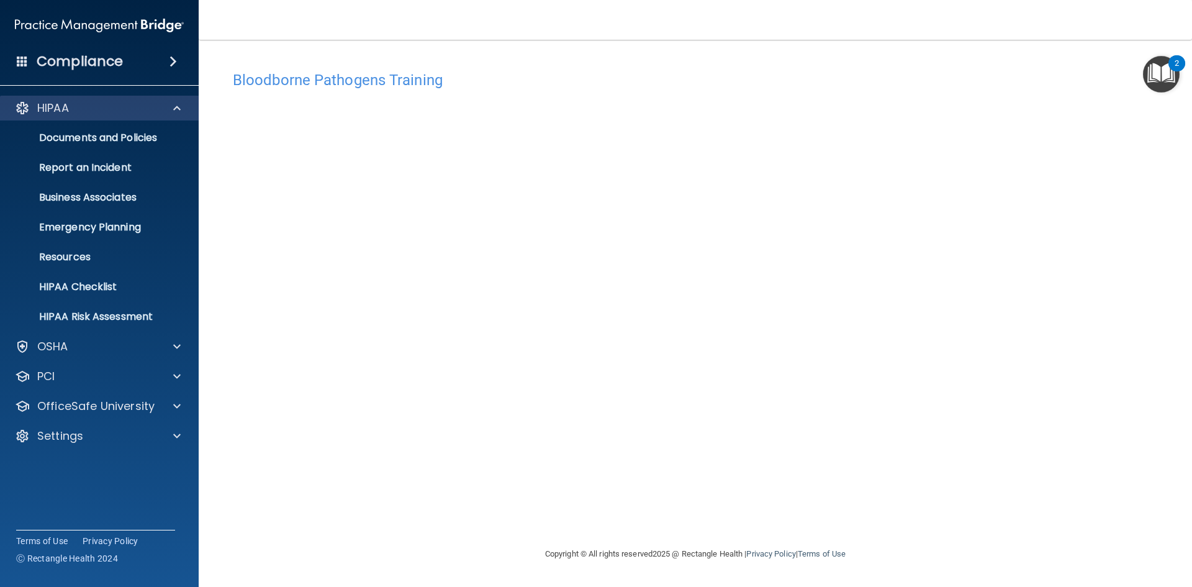
click at [147, 99] on div "HIPAA" at bounding box center [99, 108] width 199 height 25
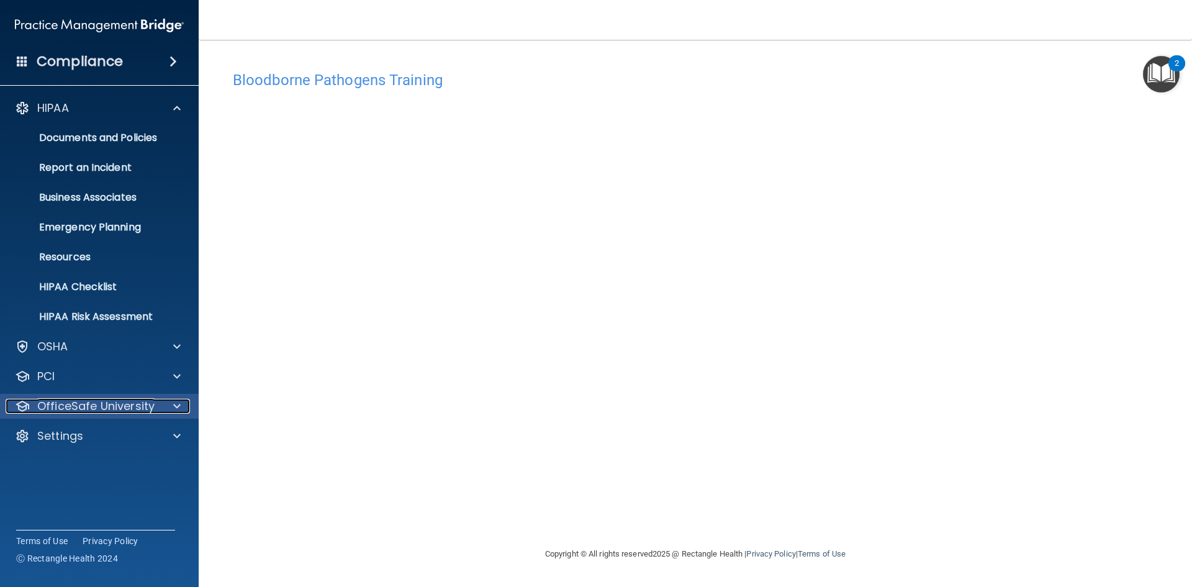
click at [169, 407] on div at bounding box center [175, 406] width 31 height 15
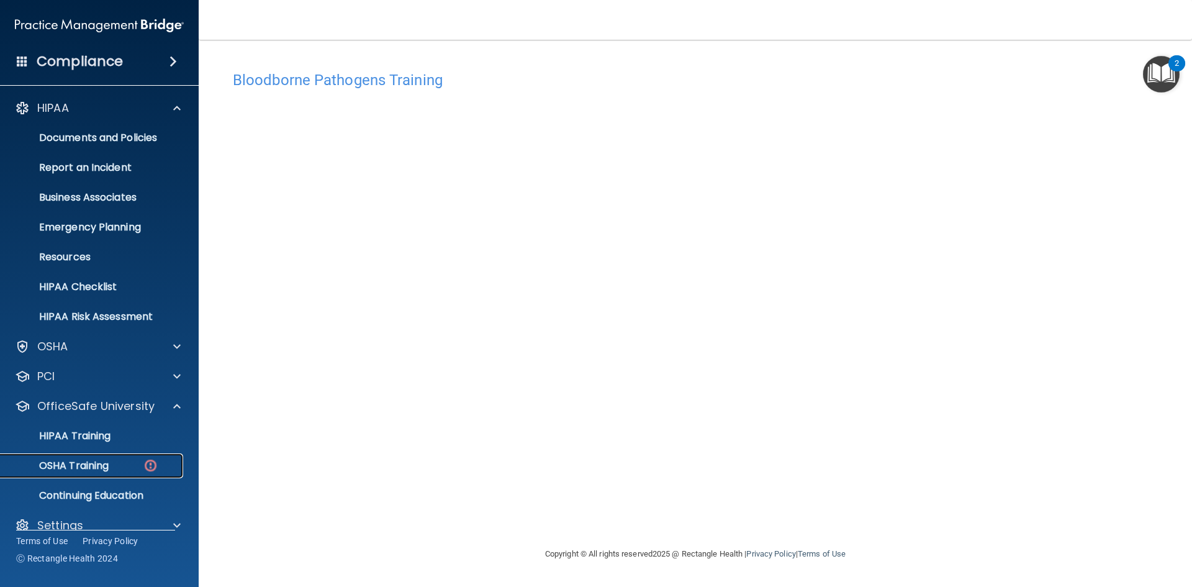
click at [106, 462] on p "OSHA Training" at bounding box center [58, 465] width 101 height 12
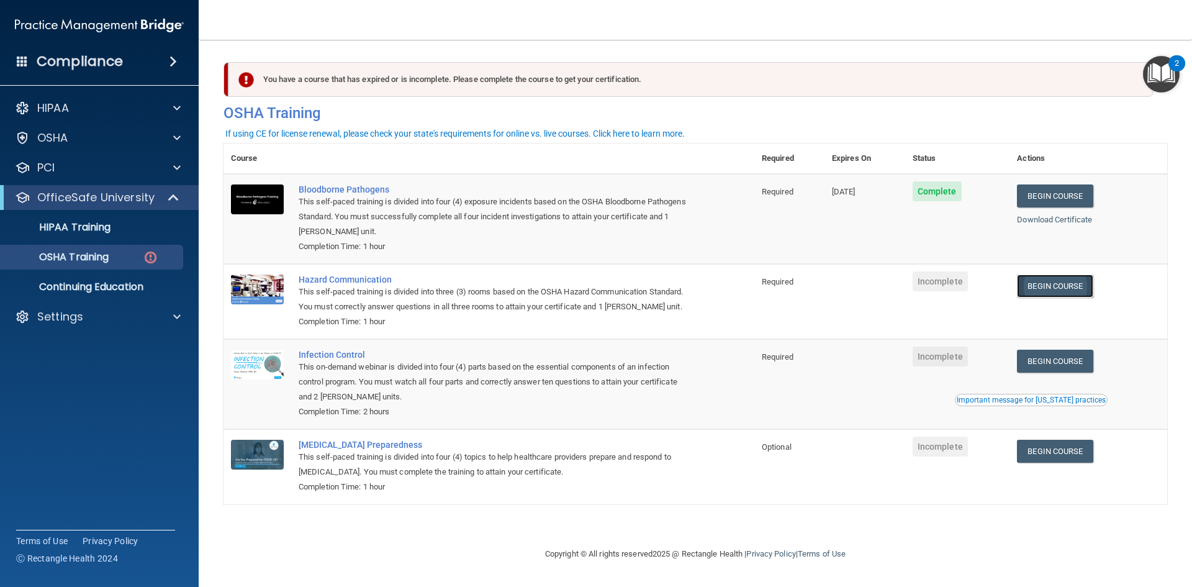
click at [1066, 288] on link "Begin Course" at bounding box center [1055, 285] width 76 height 23
click at [77, 254] on p "OSHA Training" at bounding box center [58, 257] width 101 height 12
click at [143, 254] on img at bounding box center [151, 258] width 16 height 16
click at [96, 253] on p "OSHA Training" at bounding box center [58, 257] width 101 height 12
click at [63, 257] on p "OSHA Training" at bounding box center [58, 257] width 101 height 12
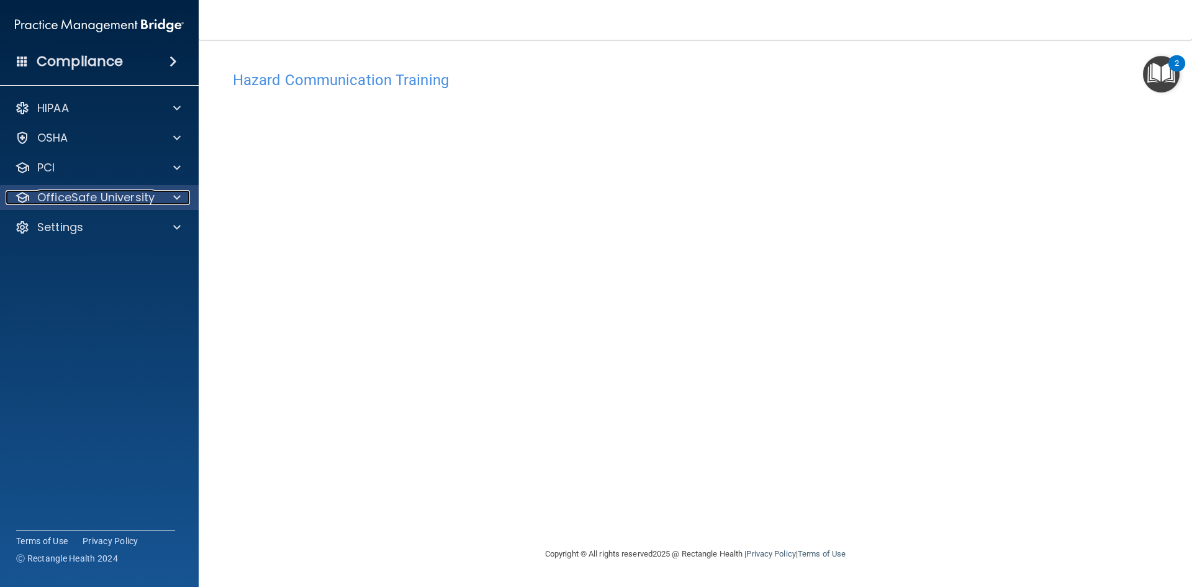
click at [104, 191] on p "OfficeSafe University" at bounding box center [95, 197] width 117 height 15
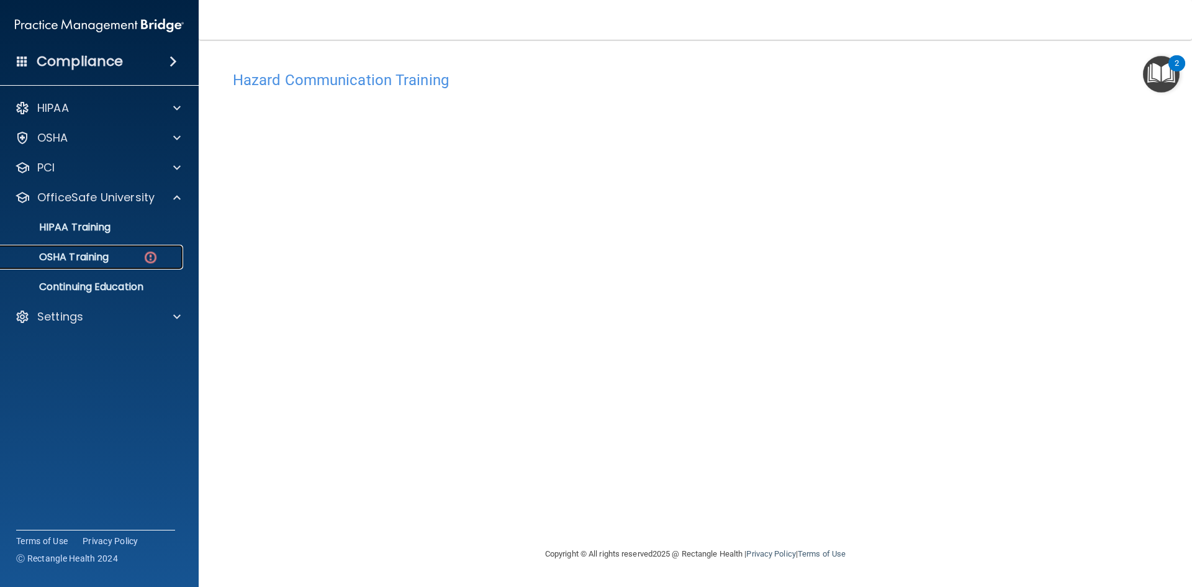
click at [124, 265] on link "OSHA Training" at bounding box center [86, 257] width 196 height 25
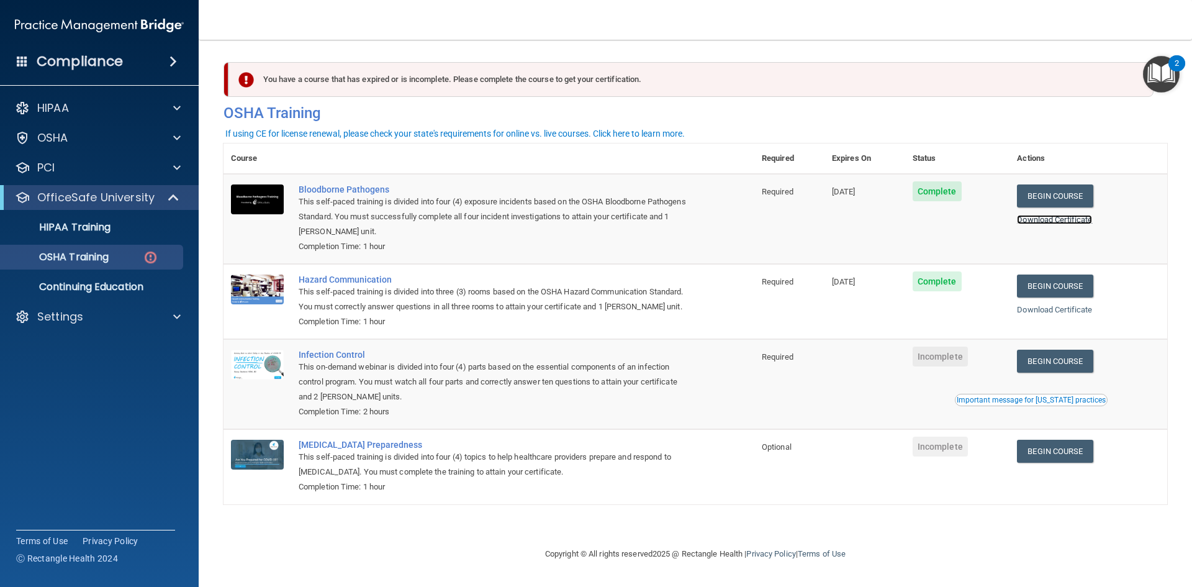
click at [1057, 217] on link "Download Certificate" at bounding box center [1054, 219] width 75 height 9
click at [1067, 308] on link "Download Certificate" at bounding box center [1054, 309] width 75 height 9
click at [1069, 369] on link "Begin Course" at bounding box center [1055, 360] width 76 height 23
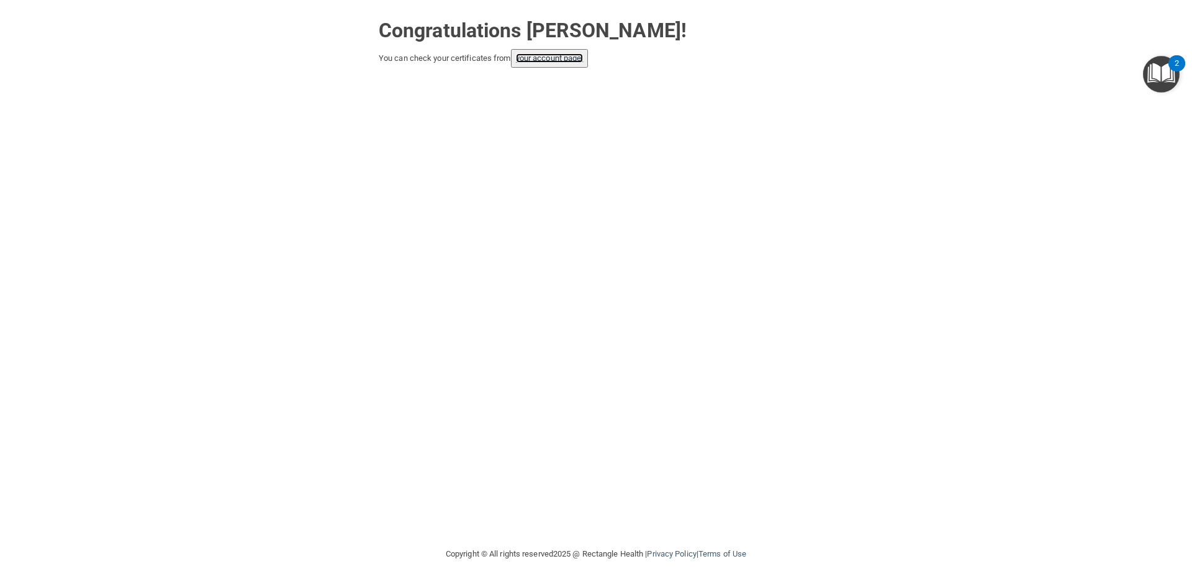
click at [549, 63] on link "your account page!" at bounding box center [550, 57] width 68 height 9
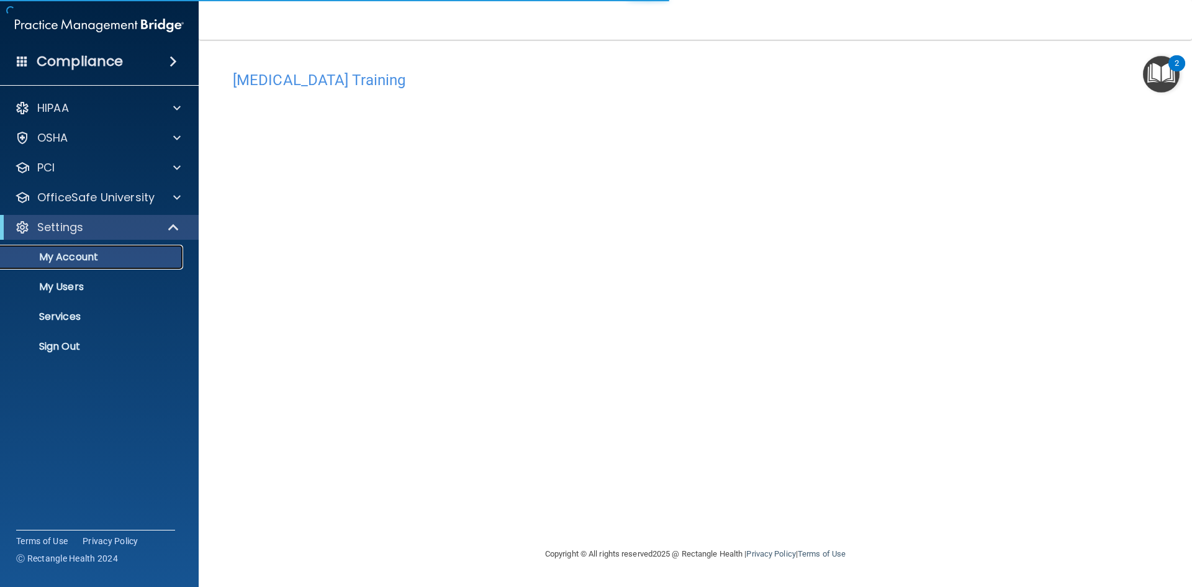
click at [73, 254] on p "My Account" at bounding box center [92, 257] width 169 height 12
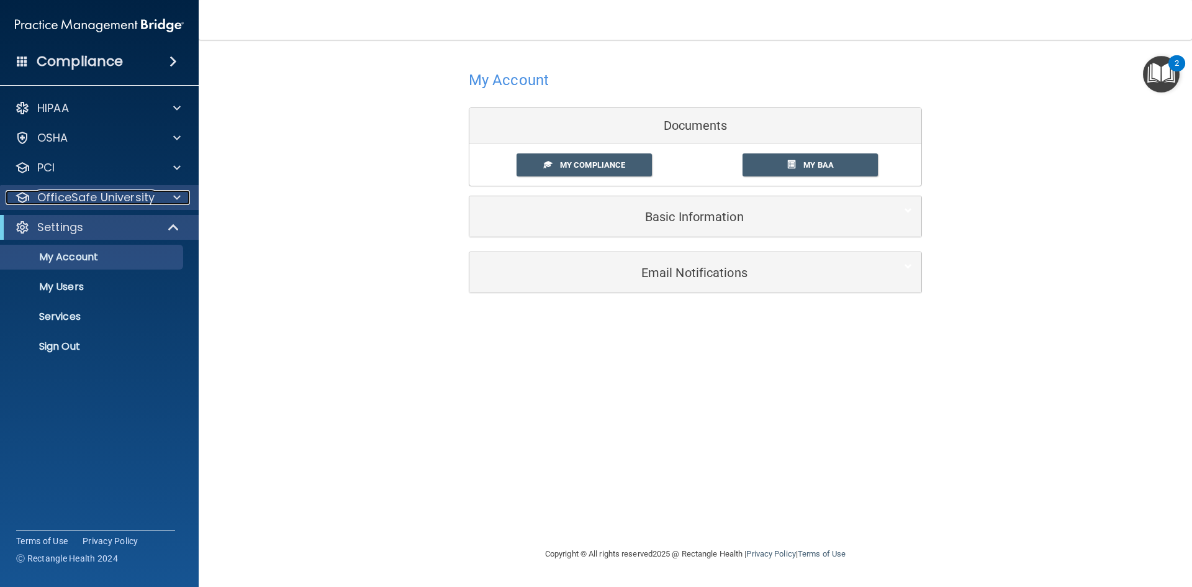
click at [136, 197] on p "OfficeSafe University" at bounding box center [95, 197] width 117 height 15
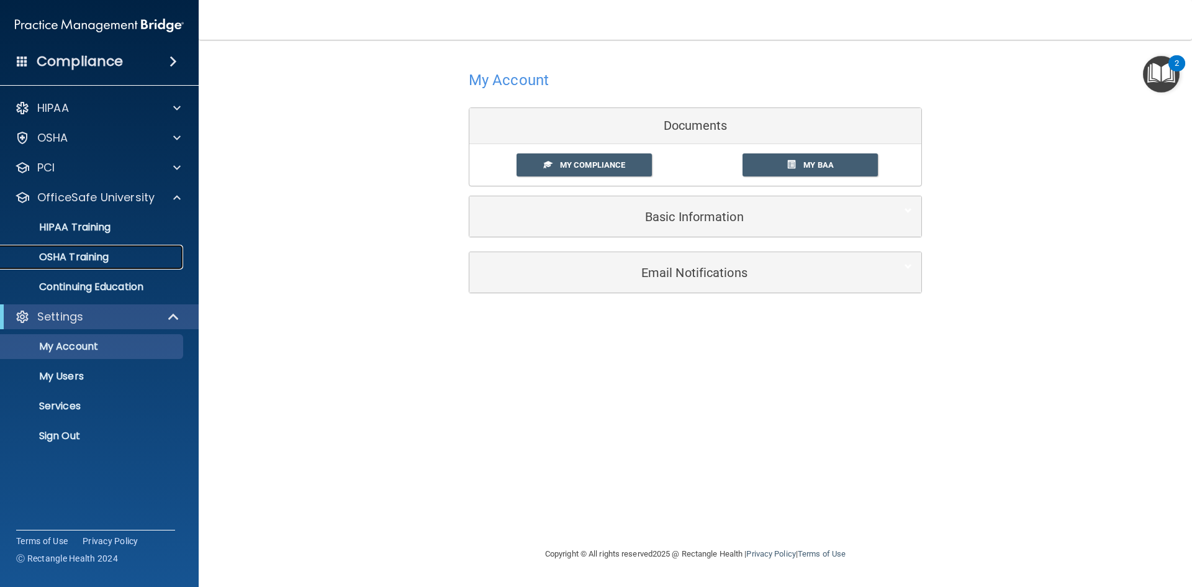
click at [102, 258] on p "OSHA Training" at bounding box center [58, 257] width 101 height 12
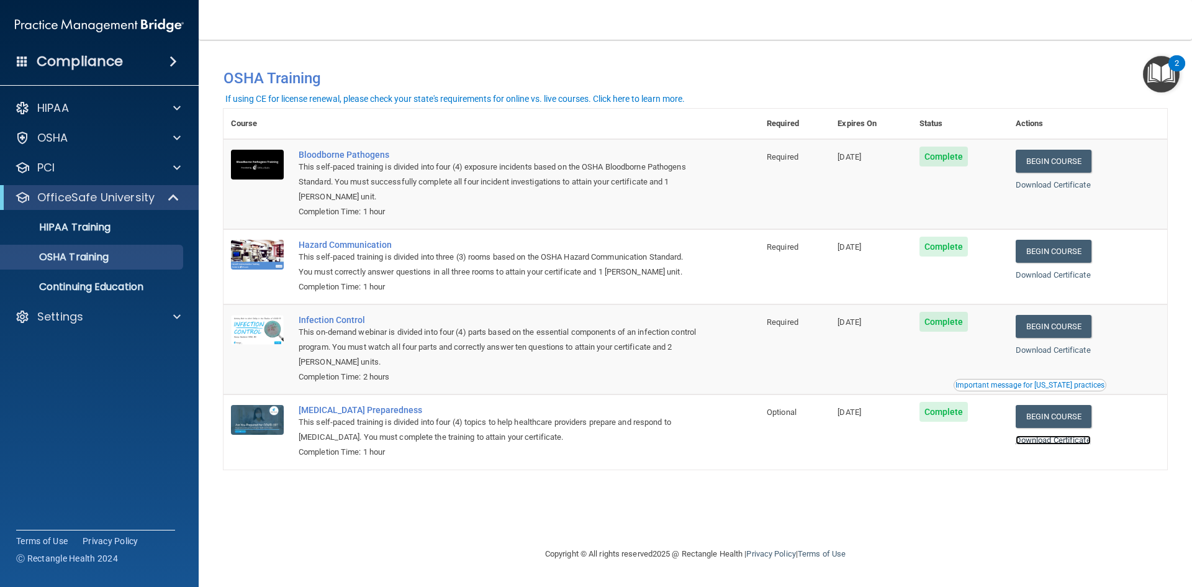
click at [1077, 440] on link "Download Certificate" at bounding box center [1052, 439] width 75 height 9
click at [44, 296] on link "Continuing Education" at bounding box center [86, 286] width 196 height 25
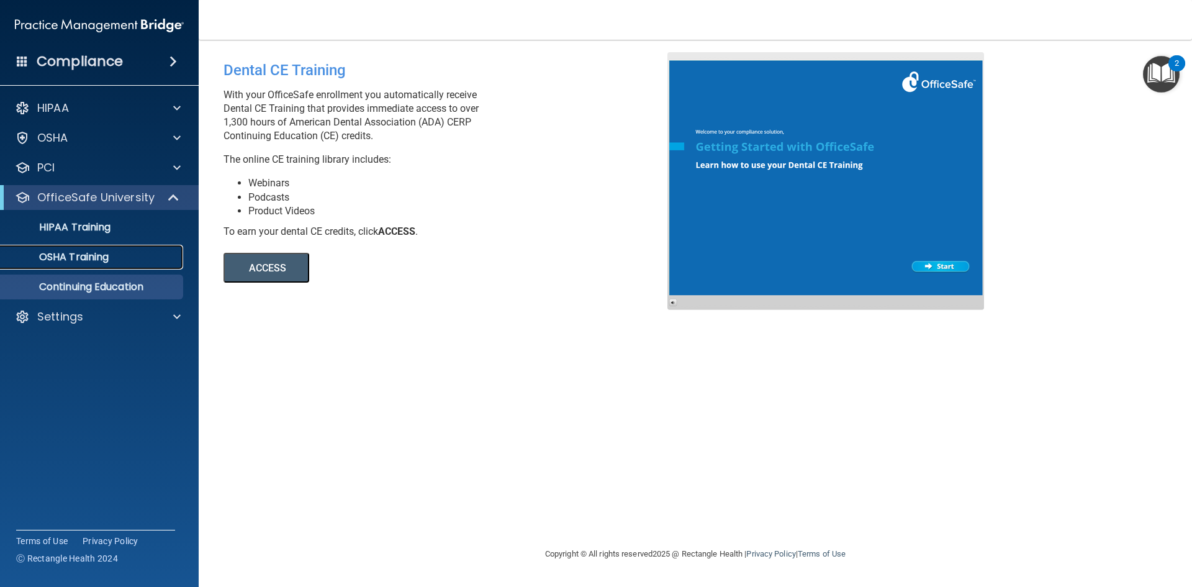
click at [109, 256] on p "OSHA Training" at bounding box center [58, 257] width 101 height 12
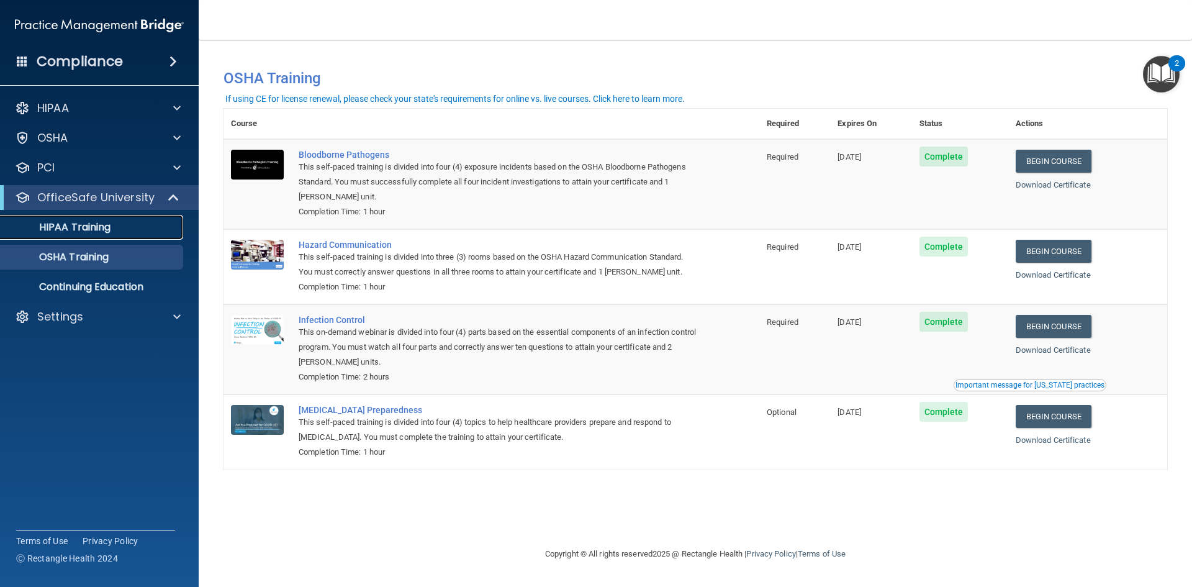
click at [97, 227] on p "HIPAA Training" at bounding box center [59, 227] width 102 height 12
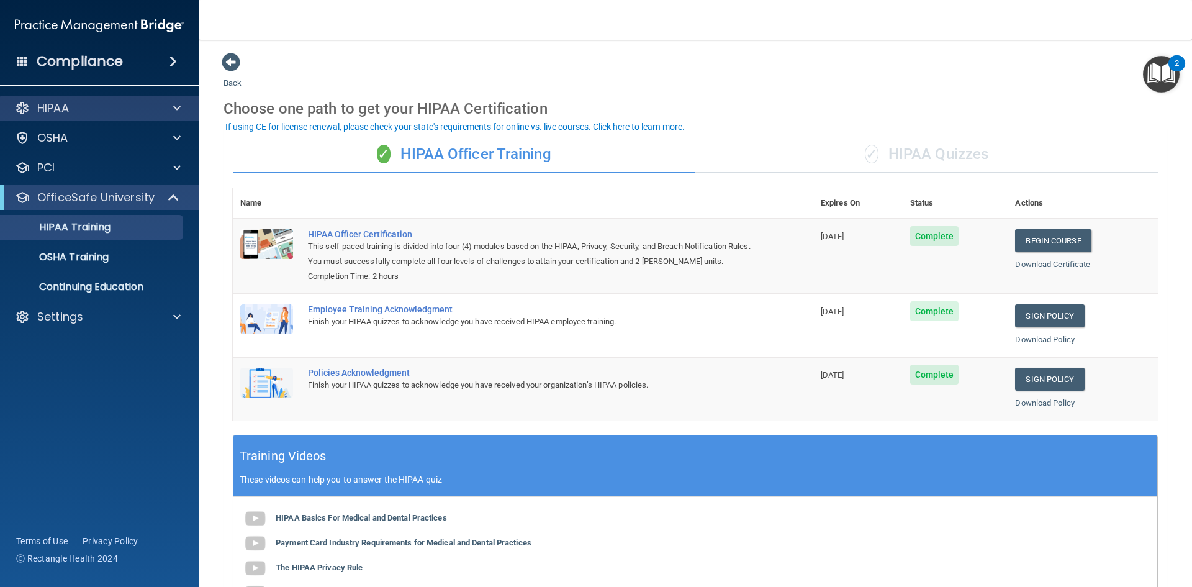
click at [150, 99] on div "HIPAA" at bounding box center [99, 108] width 199 height 25
click at [178, 106] on span at bounding box center [176, 108] width 7 height 15
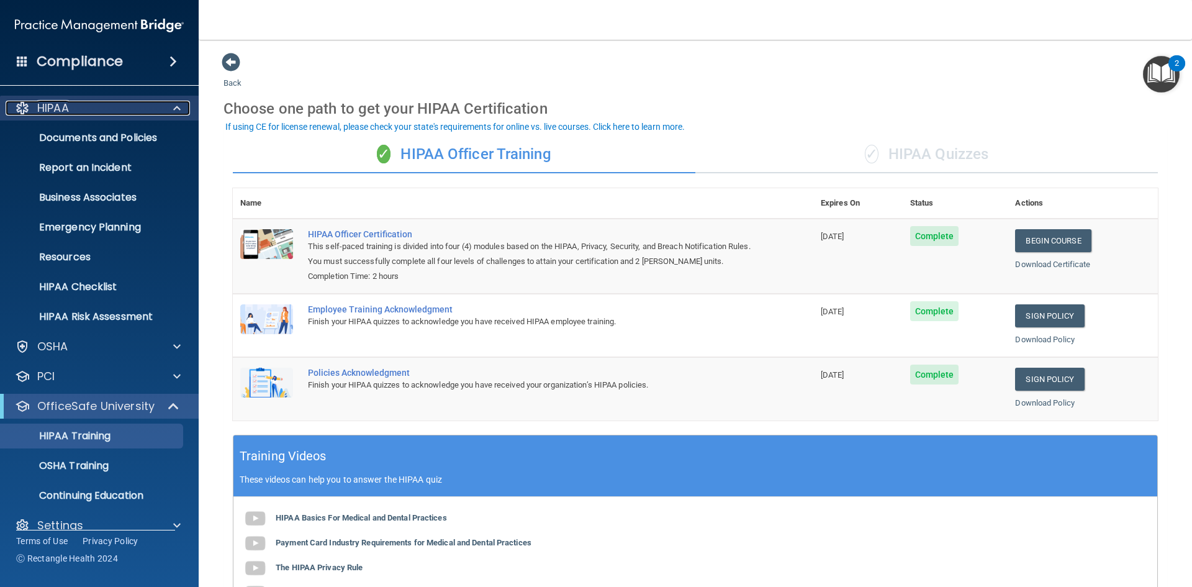
click at [183, 104] on div at bounding box center [175, 108] width 31 height 15
